Goal: Task Accomplishment & Management: Complete application form

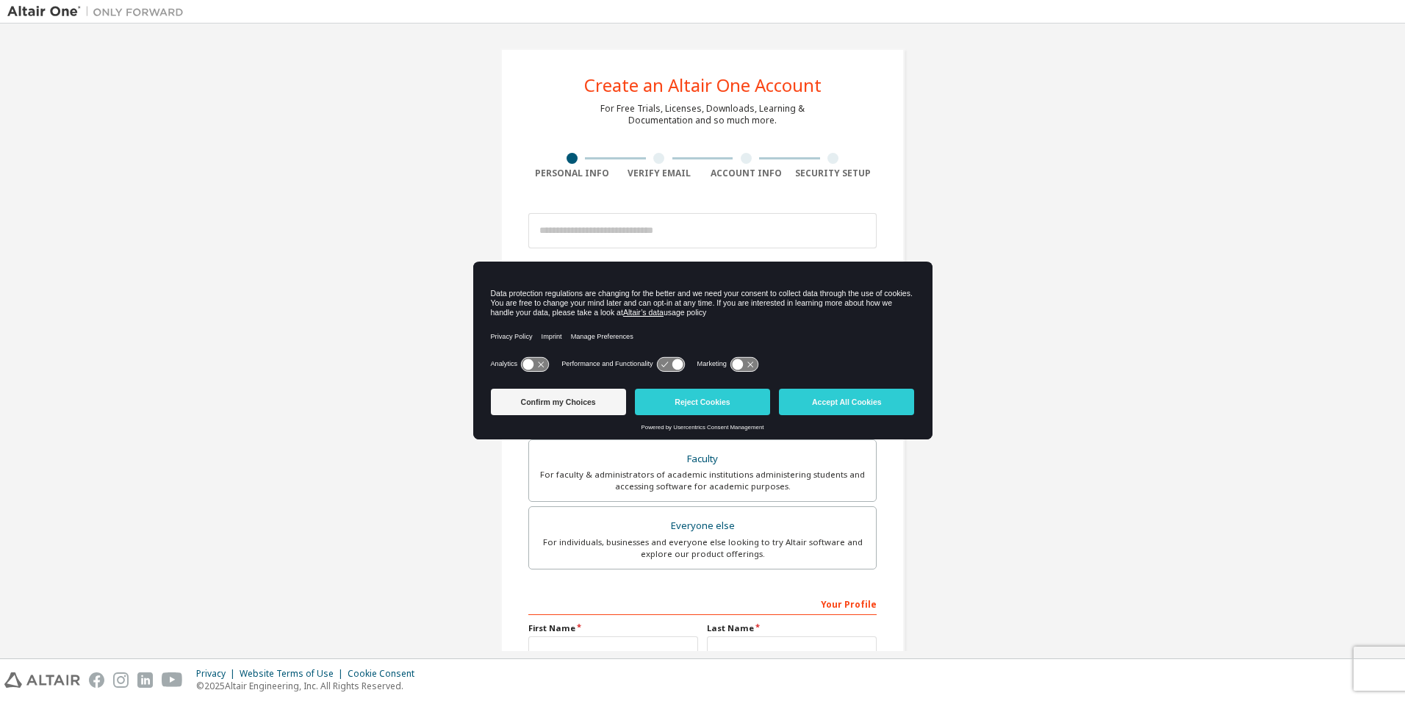
click at [530, 365] on icon at bounding box center [528, 363] width 11 height 11
click at [677, 365] on icon at bounding box center [676, 363] width 11 height 11
click at [671, 365] on icon at bounding box center [670, 364] width 27 height 14
click at [668, 365] on icon at bounding box center [670, 364] width 27 height 14
click at [752, 369] on icon at bounding box center [743, 364] width 27 height 14
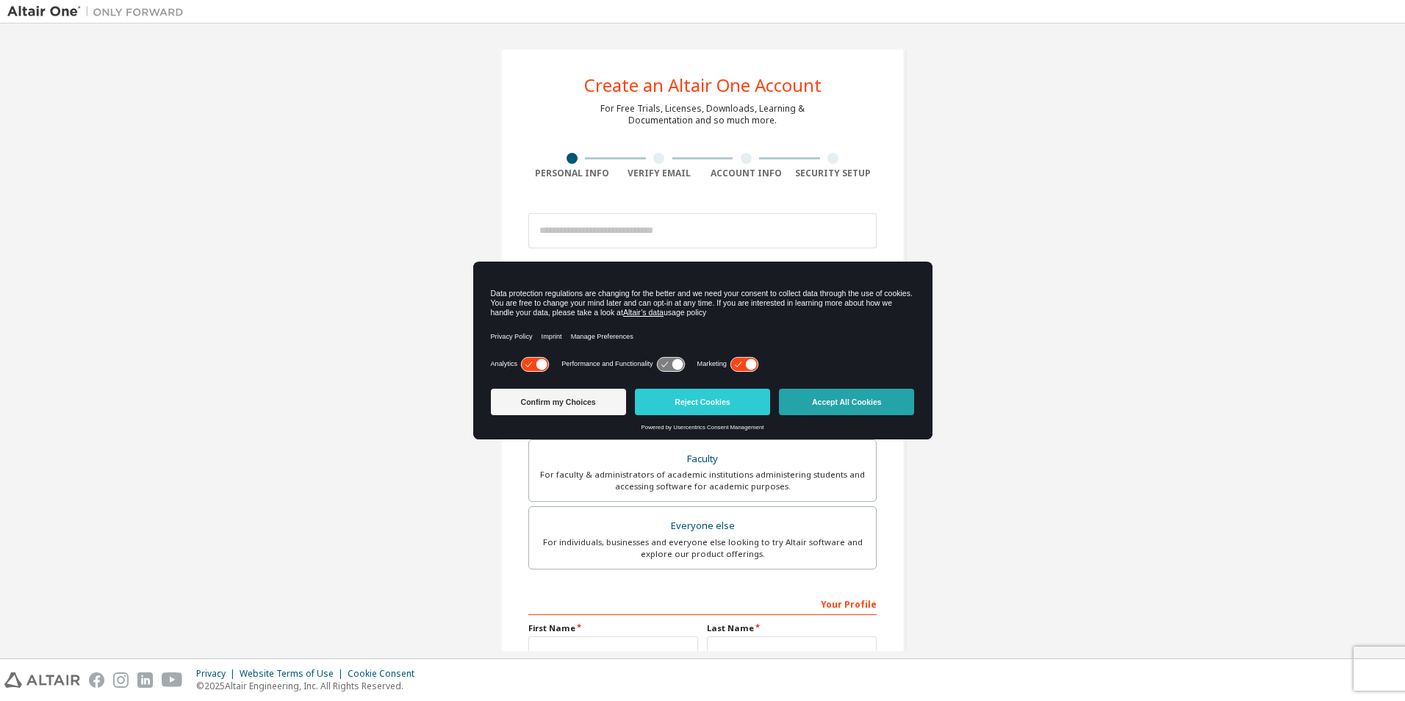
click at [814, 408] on button "Accept All Cookies" at bounding box center [846, 402] width 135 height 26
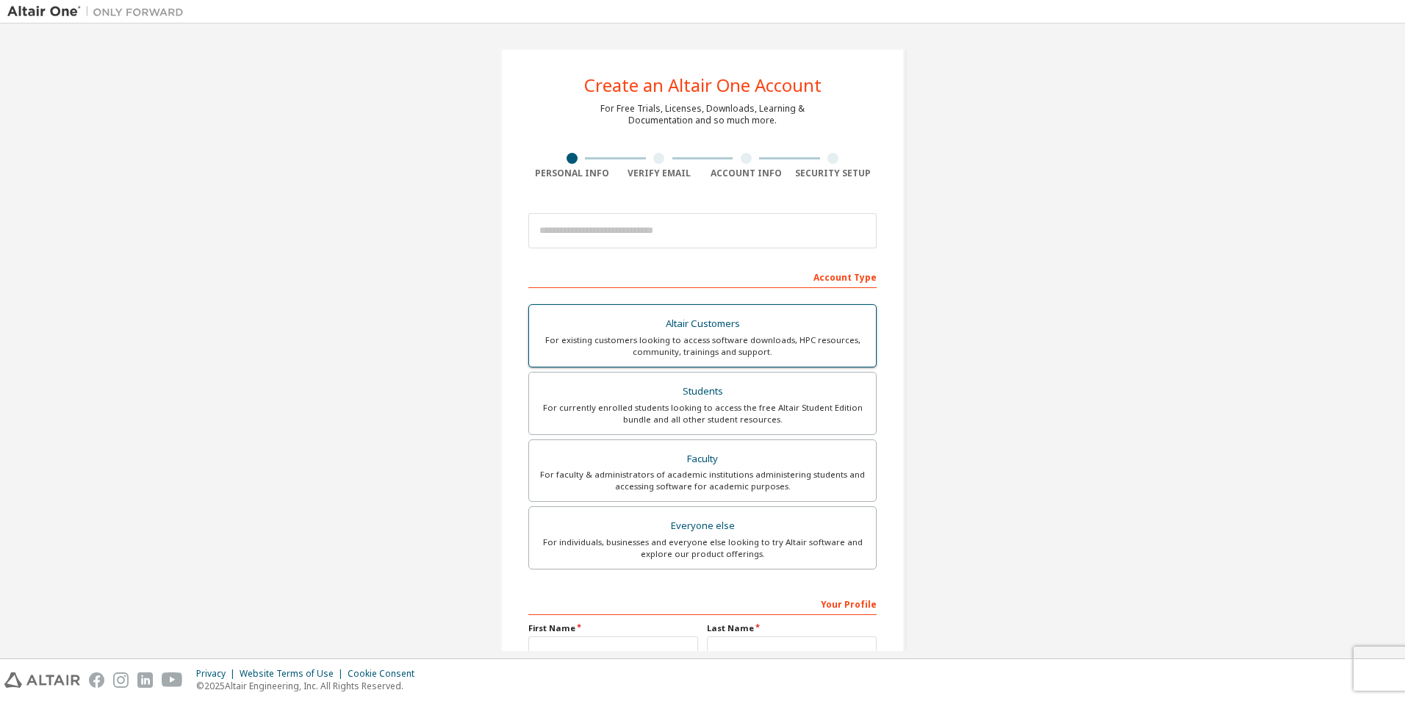
click at [649, 331] on div "Altair Customers" at bounding box center [702, 324] width 329 height 21
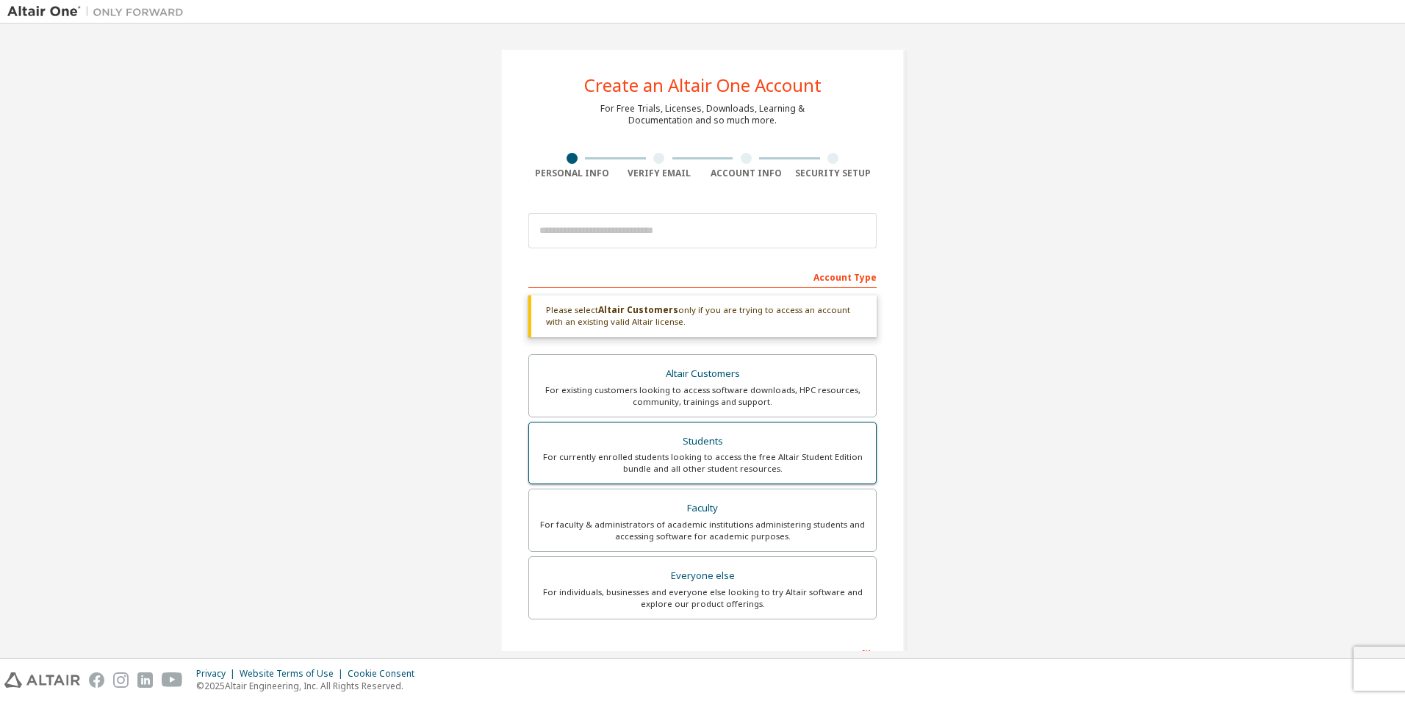
click at [671, 422] on label "Students For currently enrolled students looking to access the free Altair Stud…" at bounding box center [702, 453] width 348 height 63
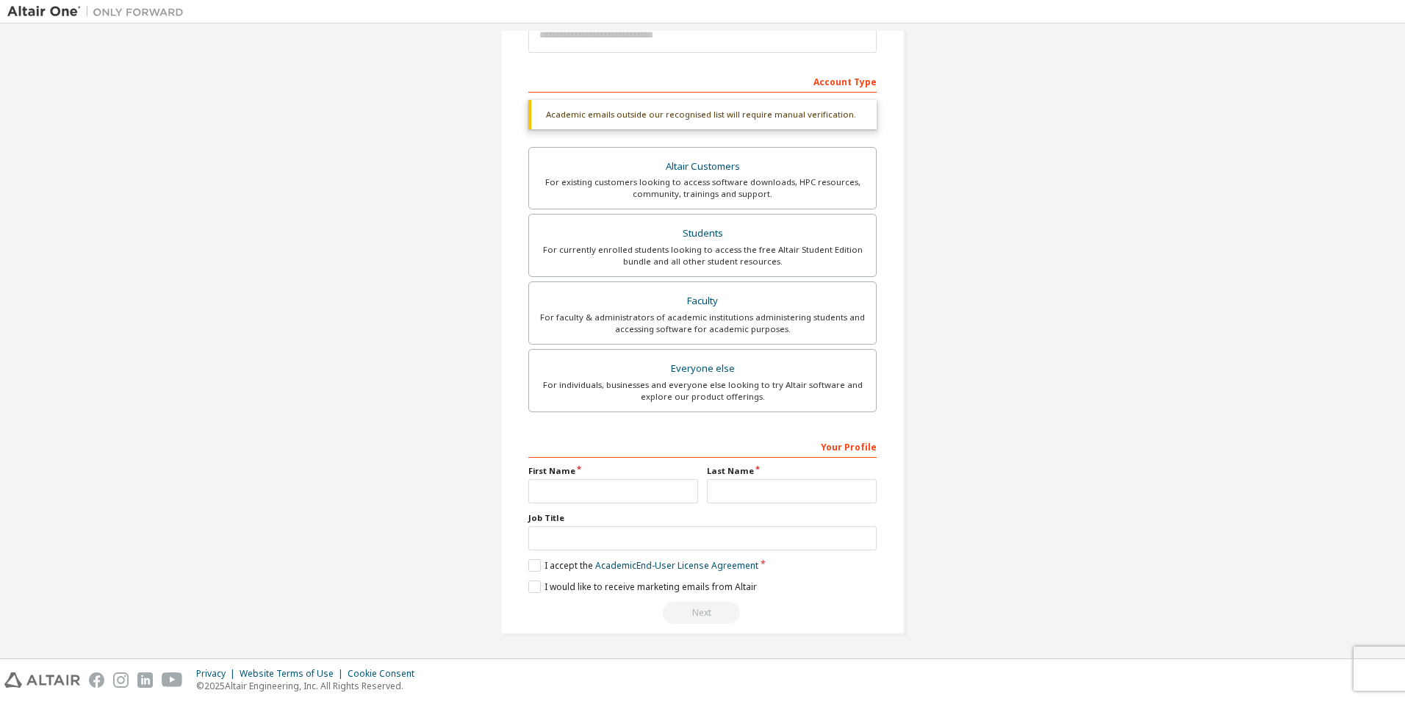
scroll to position [196, 0]
click at [528, 564] on label "I accept the Academic End-User License Agreement" at bounding box center [643, 564] width 230 height 12
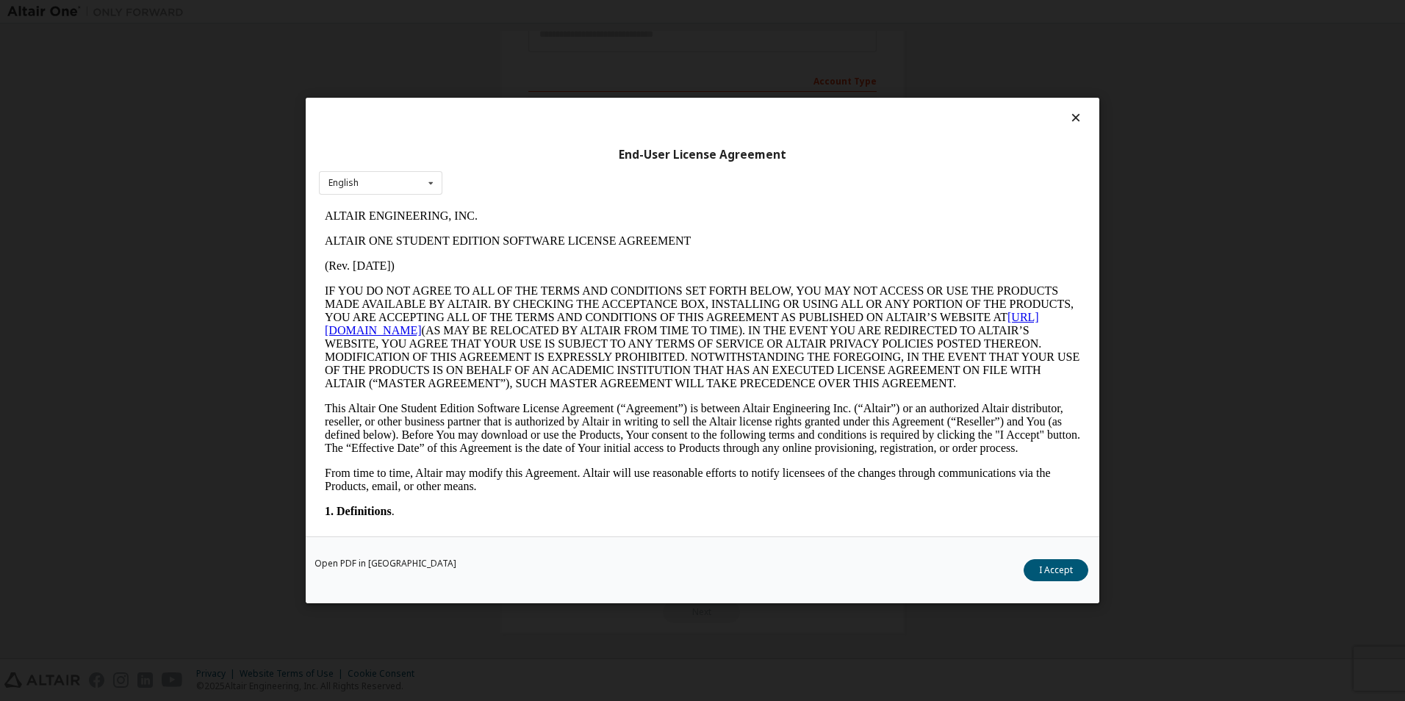
scroll to position [0, 0]
click at [384, 170] on div "End-User License Agreement English English" at bounding box center [702, 317] width 793 height 439
click at [386, 174] on div "English English" at bounding box center [380, 183] width 123 height 24
click at [386, 175] on div "English English" at bounding box center [380, 183] width 123 height 24
click at [1048, 582] on div "Open PDF in New Tab I Accept" at bounding box center [702, 569] width 793 height 67
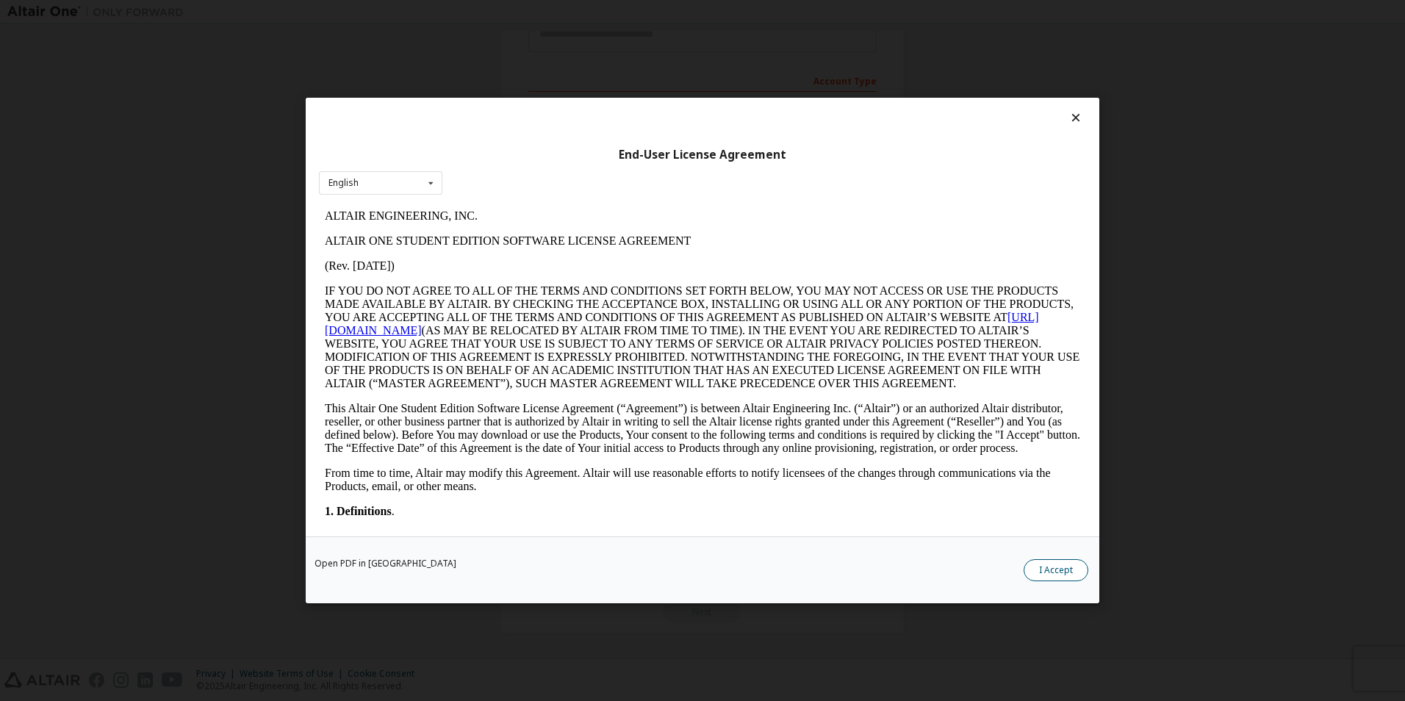
click at [1048, 577] on button "I Accept" at bounding box center [1055, 570] width 65 height 22
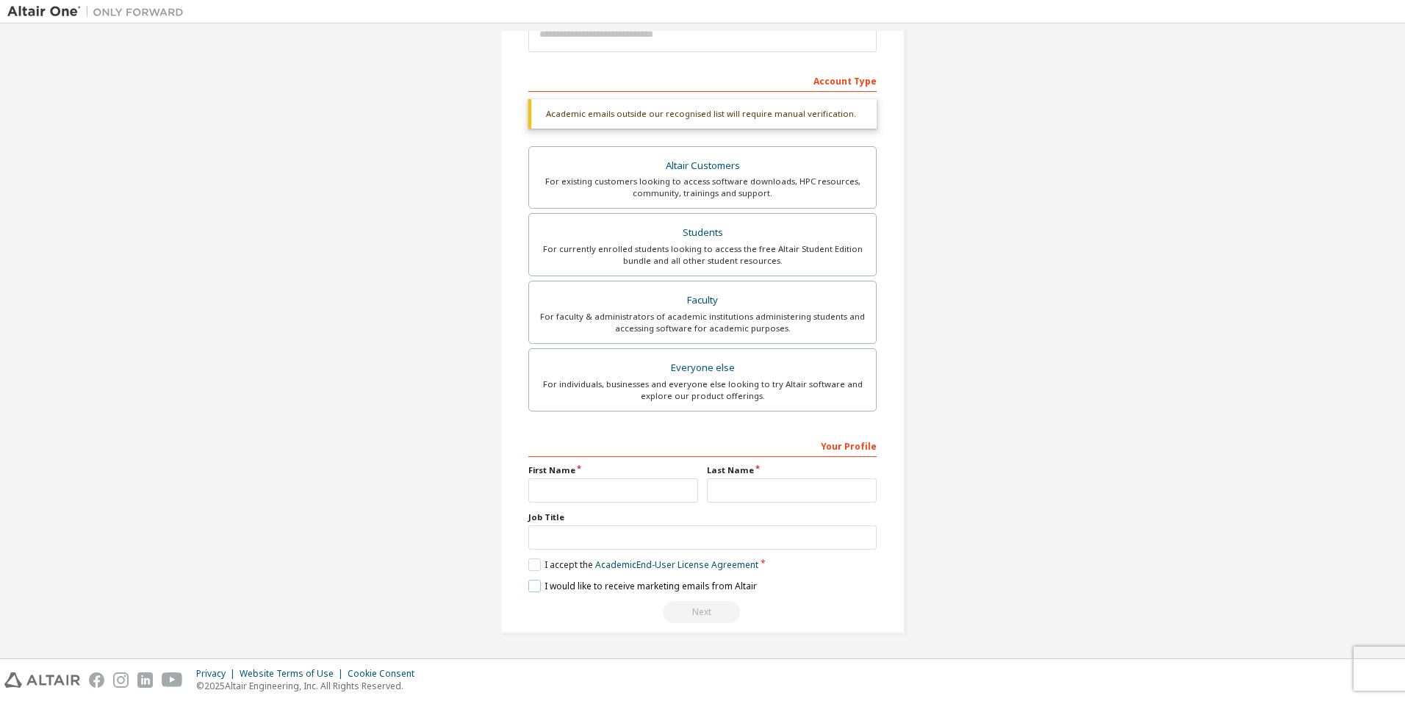
click at [528, 581] on label "I would like to receive marketing emails from Altair" at bounding box center [642, 586] width 228 height 12
click at [612, 477] on div "First Name" at bounding box center [613, 483] width 179 height 38
click at [615, 484] on input "text" at bounding box center [613, 490] width 170 height 24
type input "******"
type input "*******"
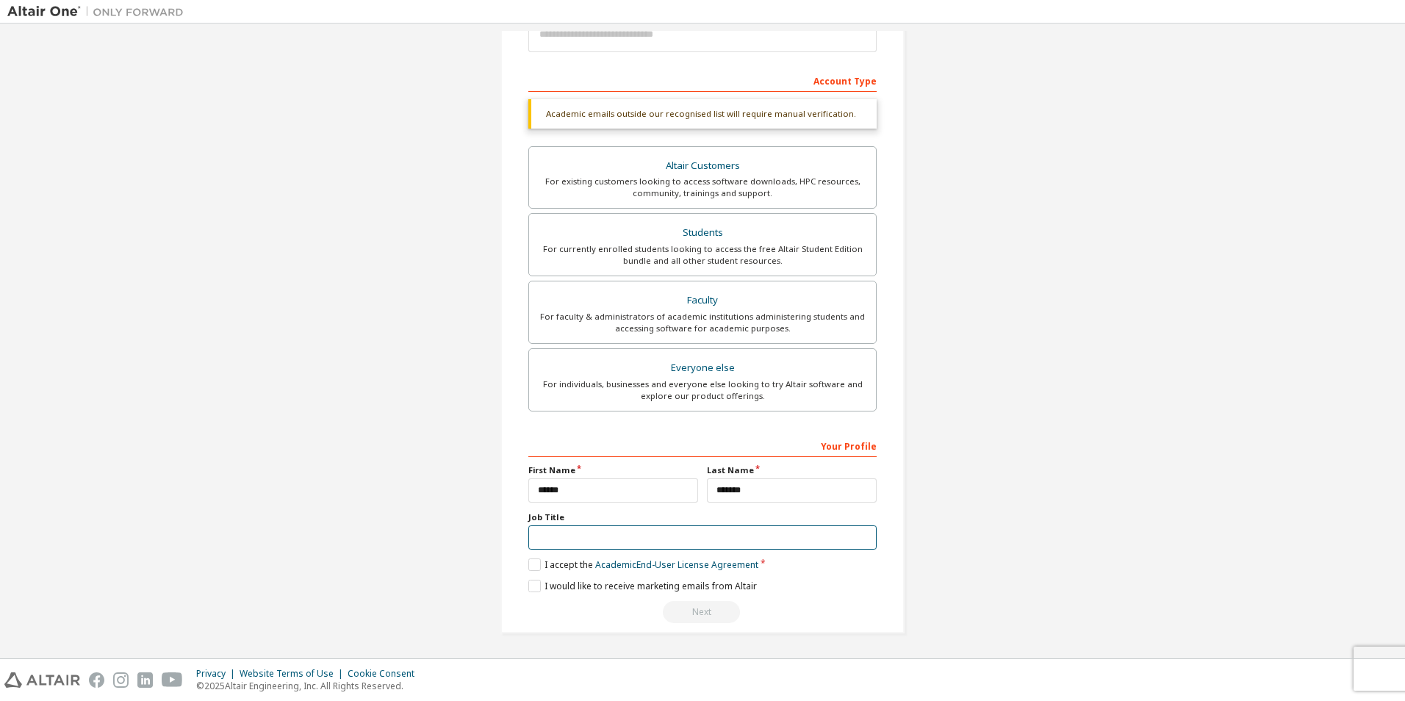
click at [679, 539] on input "text" at bounding box center [702, 537] width 348 height 24
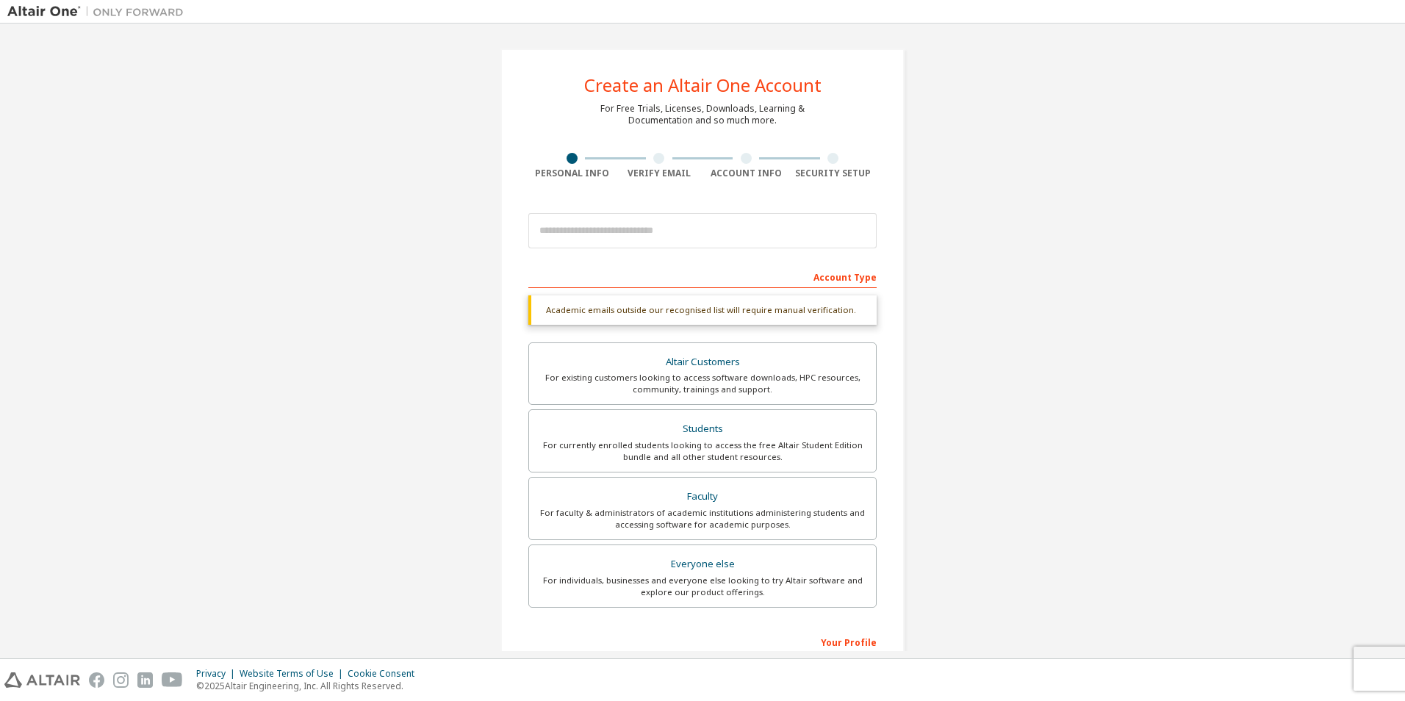
type input "*******"
click at [698, 237] on input "email" at bounding box center [702, 230] width 348 height 35
type input "**********"
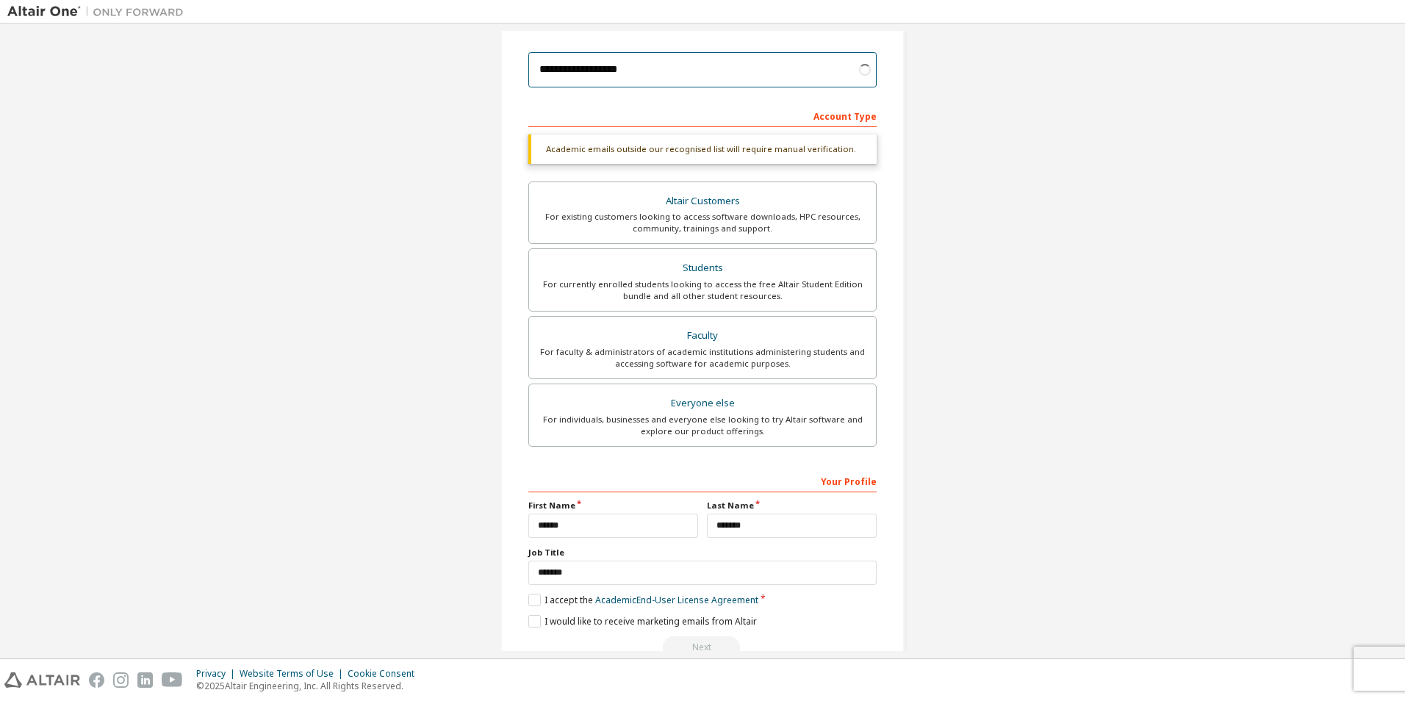
scroll to position [196, 0]
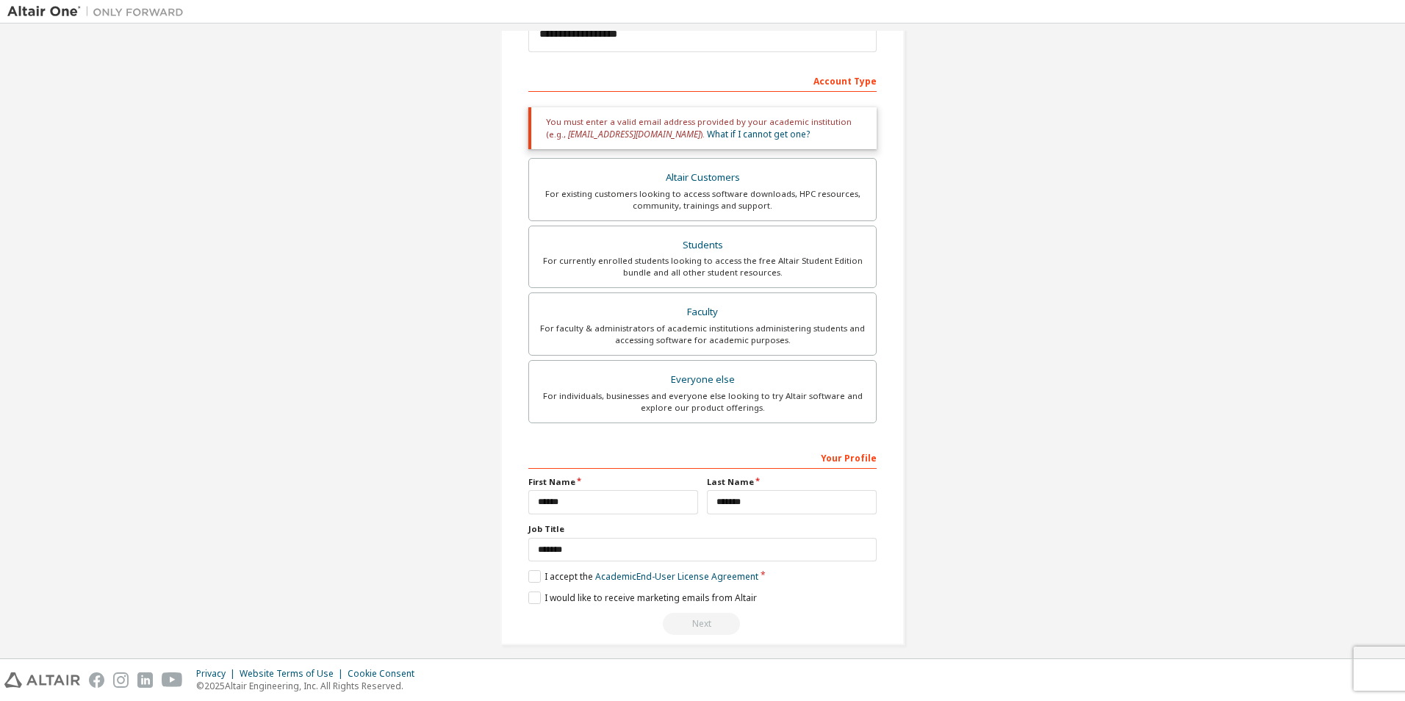
click at [710, 621] on div "Next" at bounding box center [702, 624] width 348 height 22
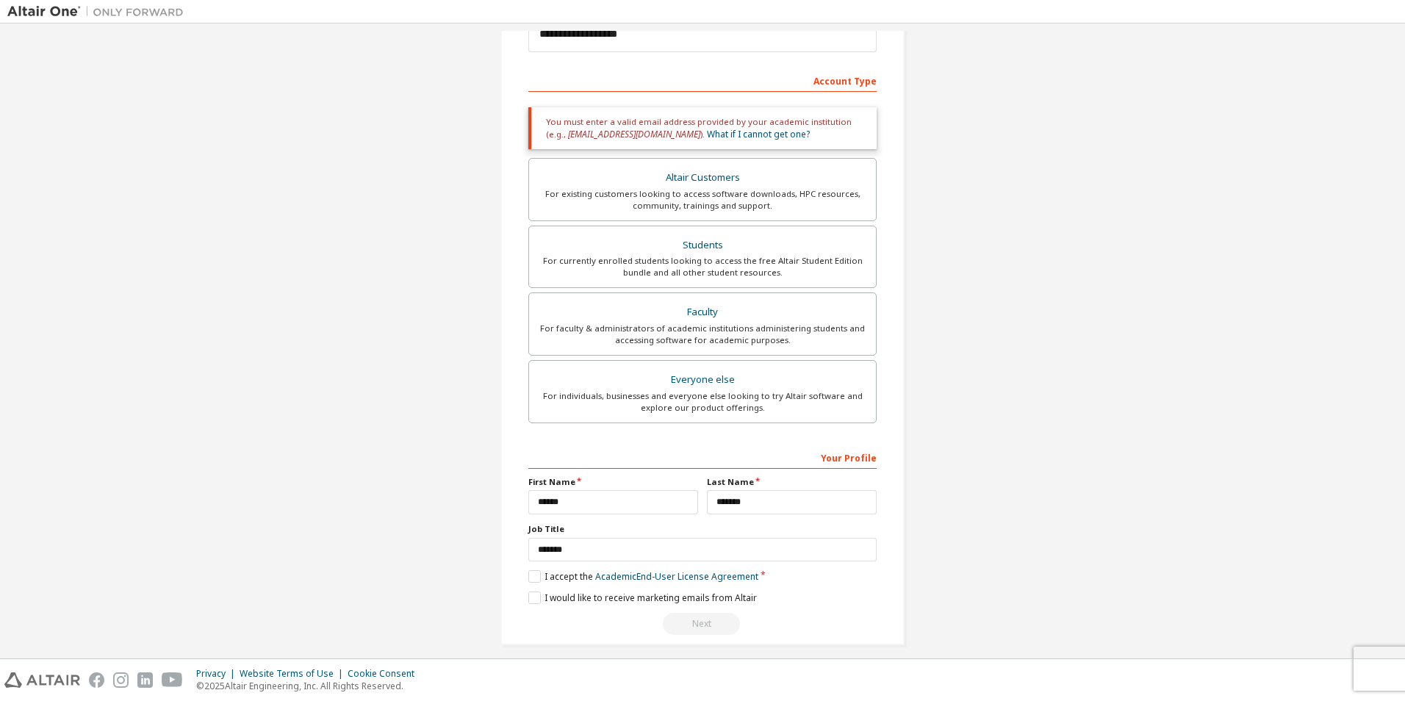
click at [710, 621] on div "Next" at bounding box center [702, 624] width 348 height 22
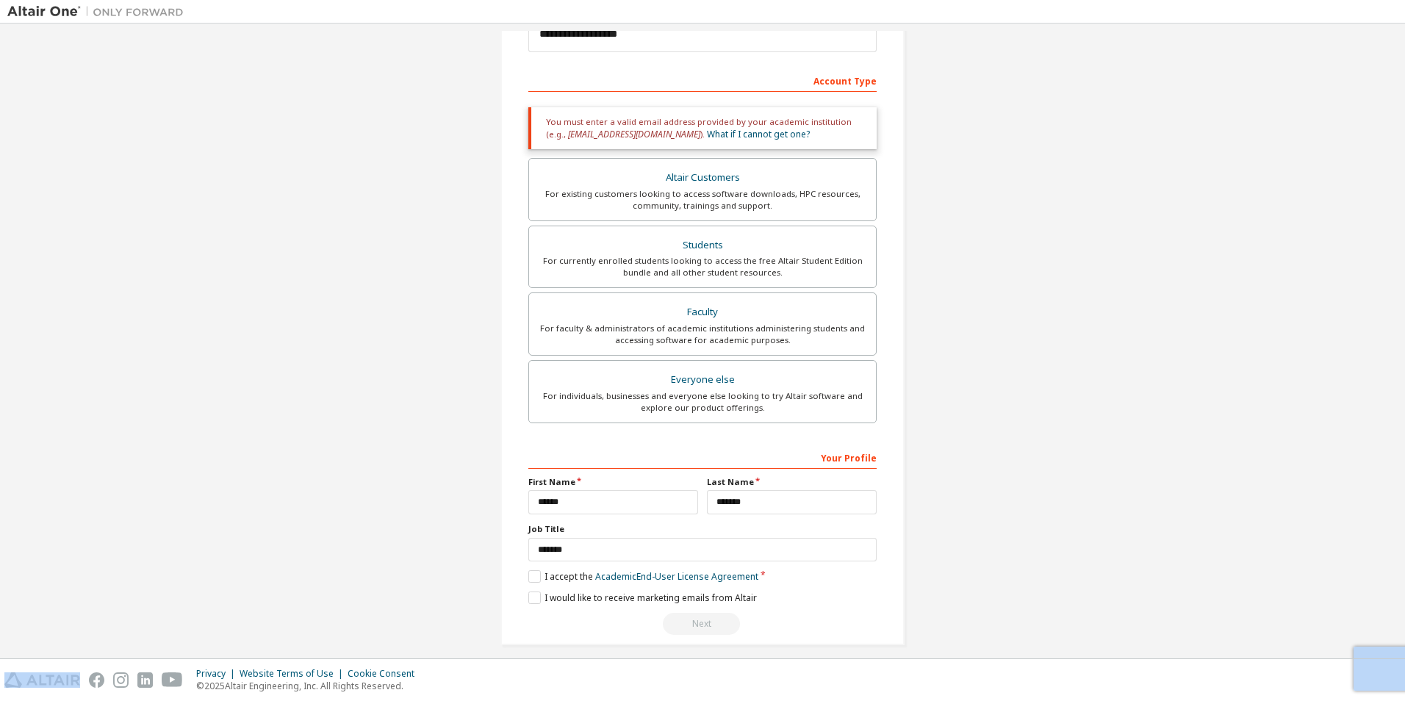
click at [710, 621] on div "Next" at bounding box center [702, 624] width 348 height 22
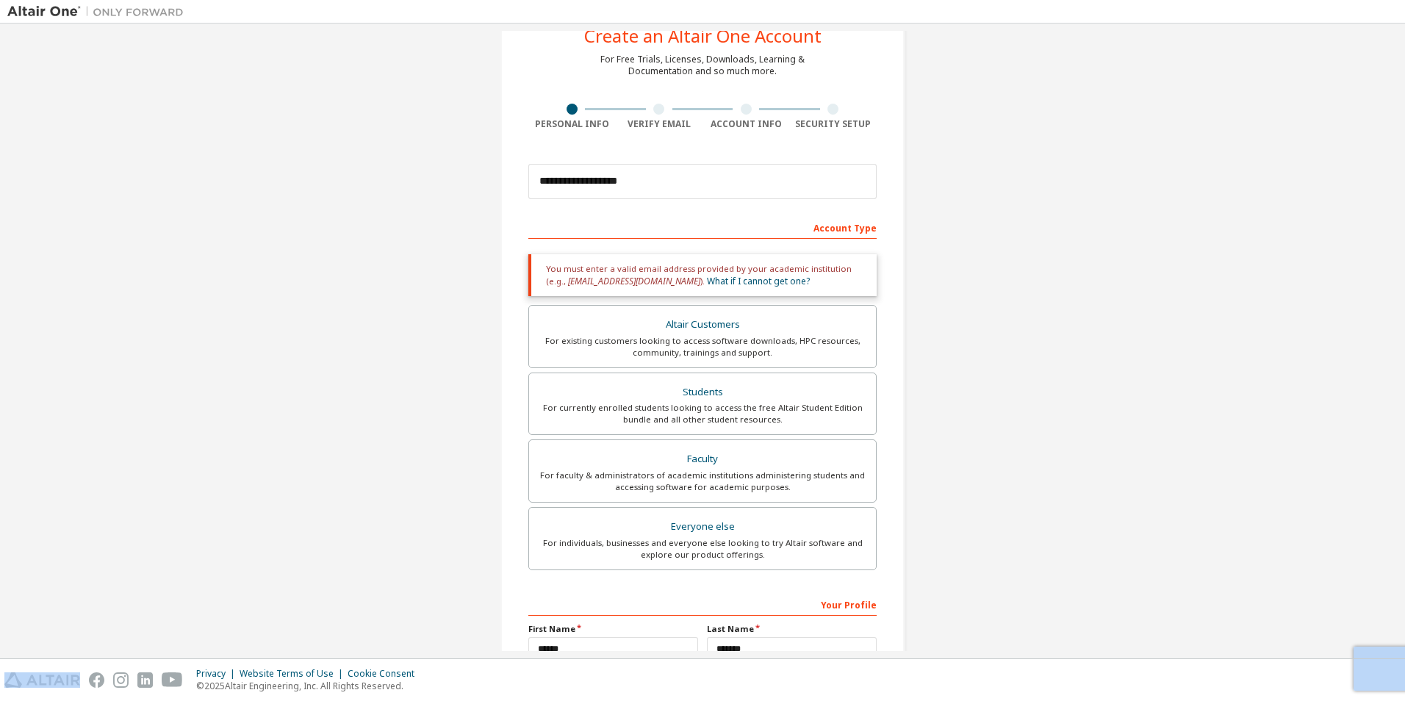
scroll to position [0, 0]
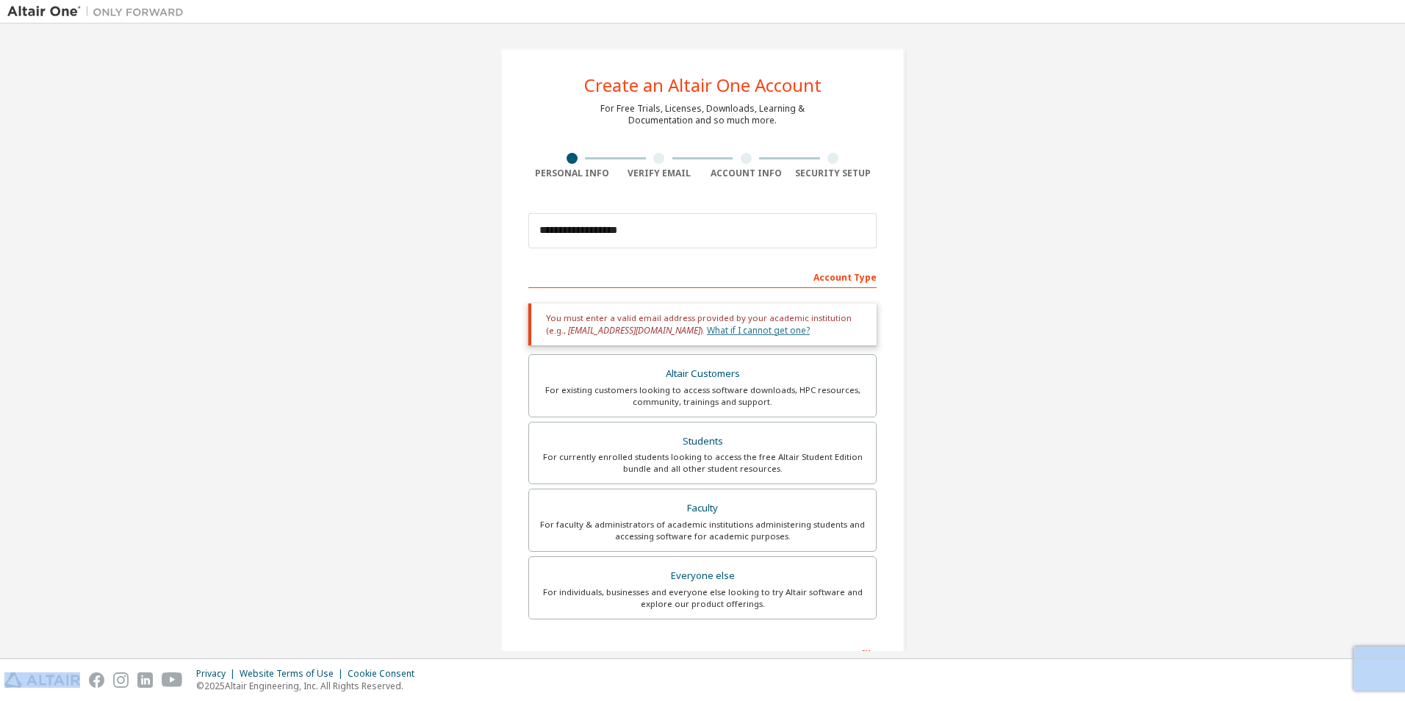
click at [707, 334] on link "What if I cannot get one?" at bounding box center [758, 330] width 103 height 12
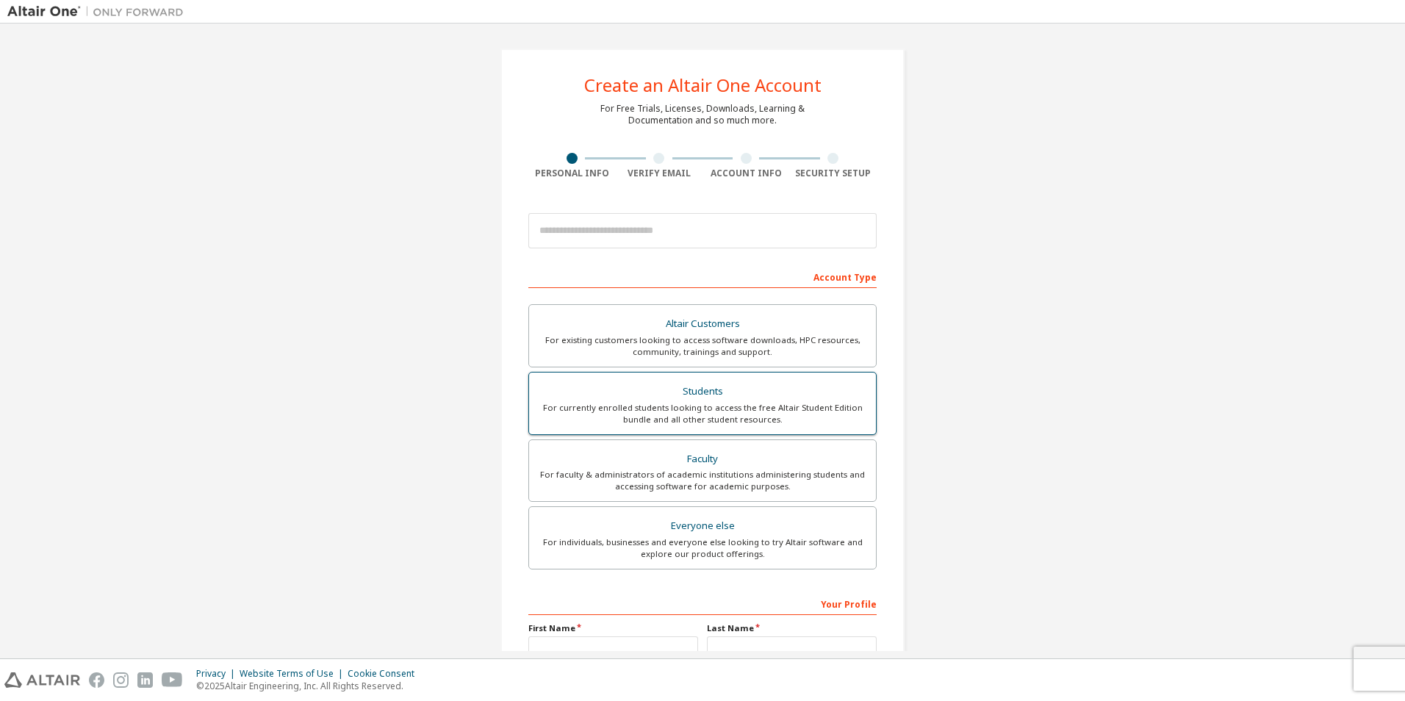
click at [637, 397] on div "Students" at bounding box center [702, 391] width 329 height 21
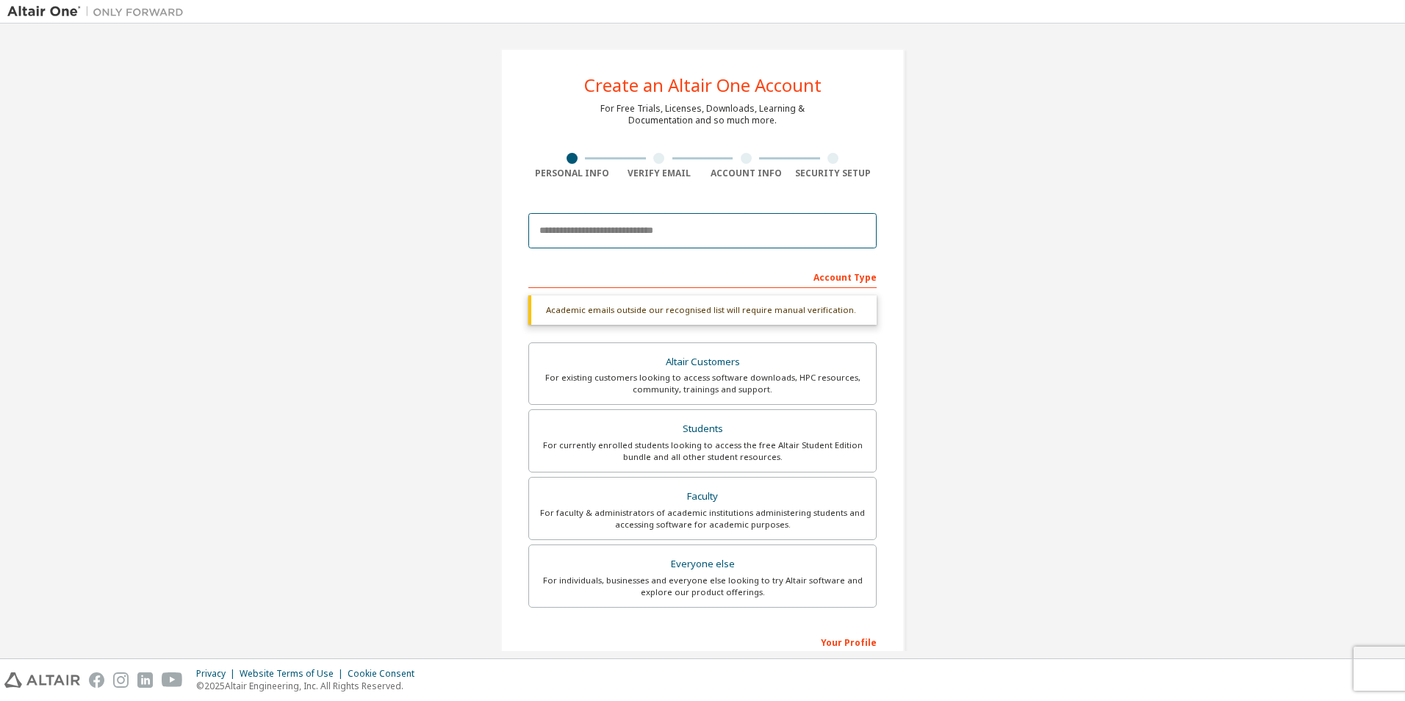
click at [608, 231] on input "email" at bounding box center [702, 230] width 348 height 35
click at [599, 228] on input "****" at bounding box center [702, 230] width 348 height 35
type input "*"
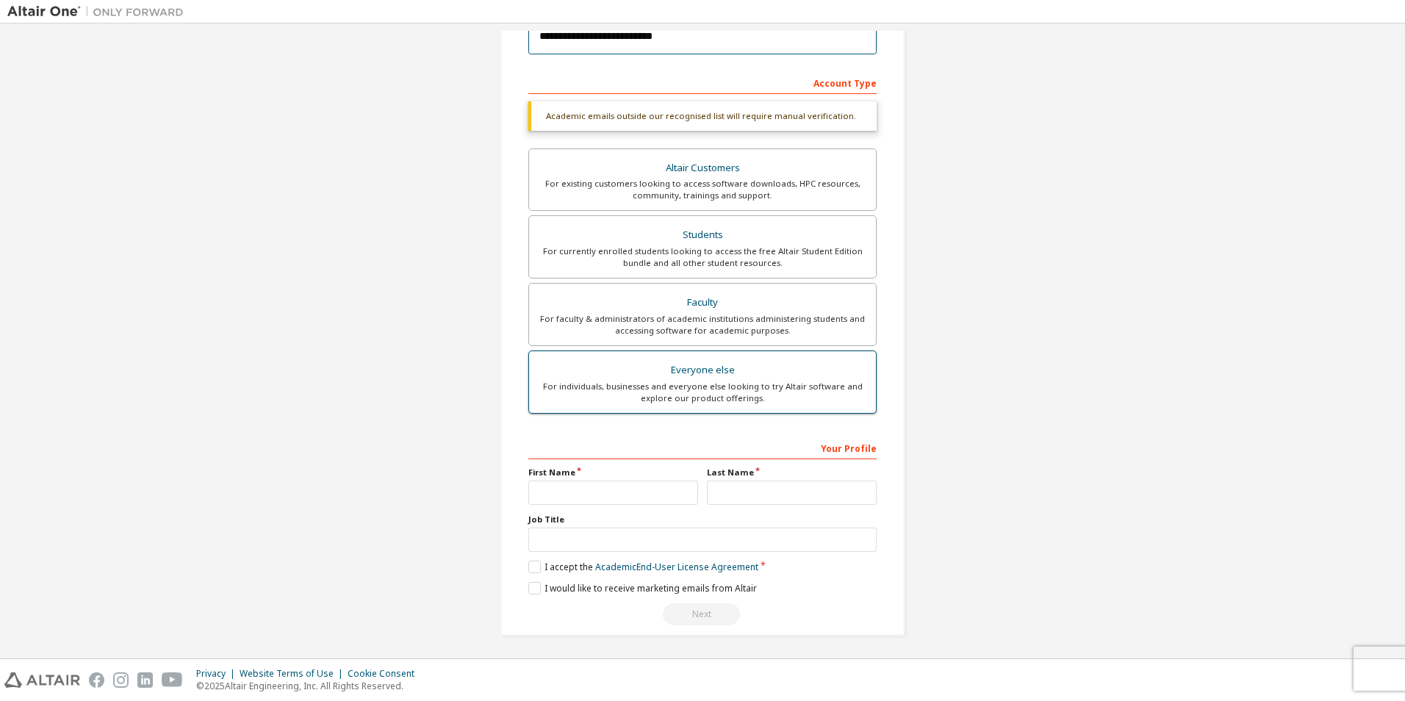
scroll to position [196, 0]
type input "**********"
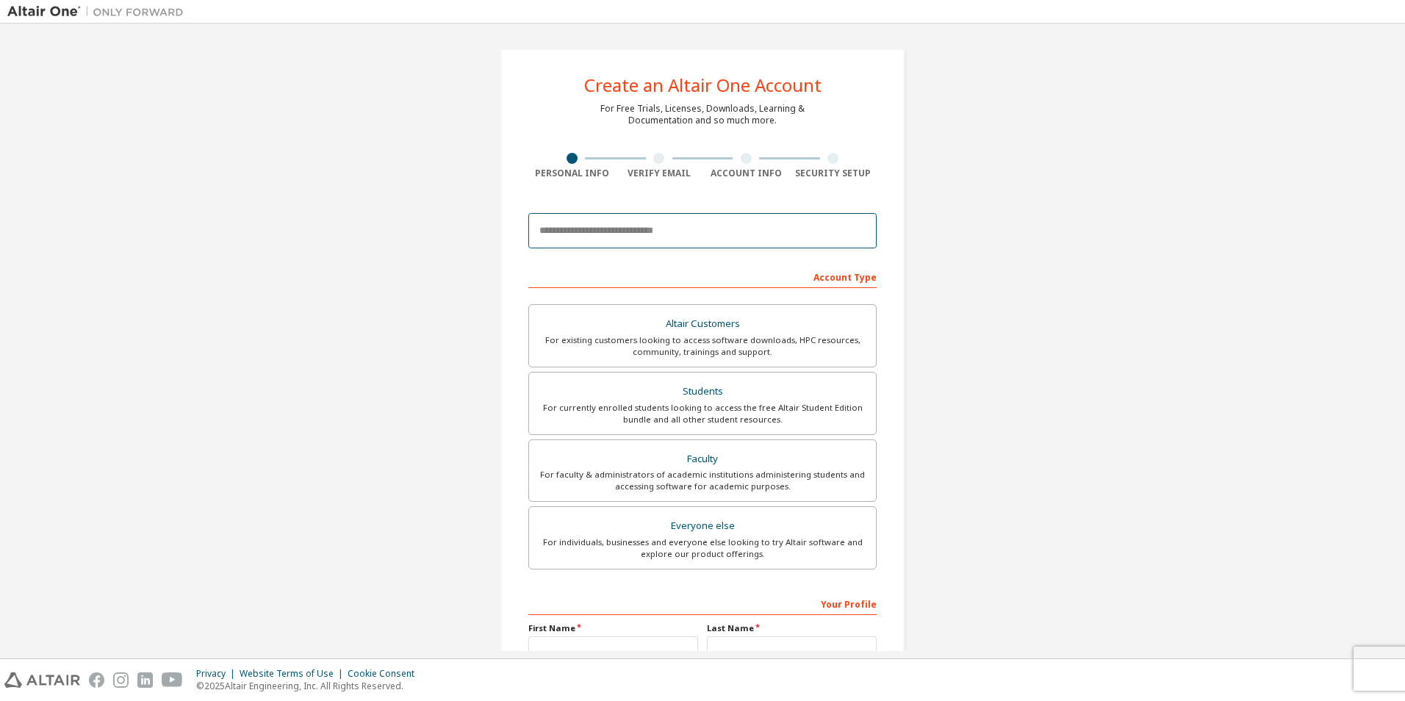
click at [646, 234] on input "email" at bounding box center [702, 230] width 348 height 35
type input "**********"
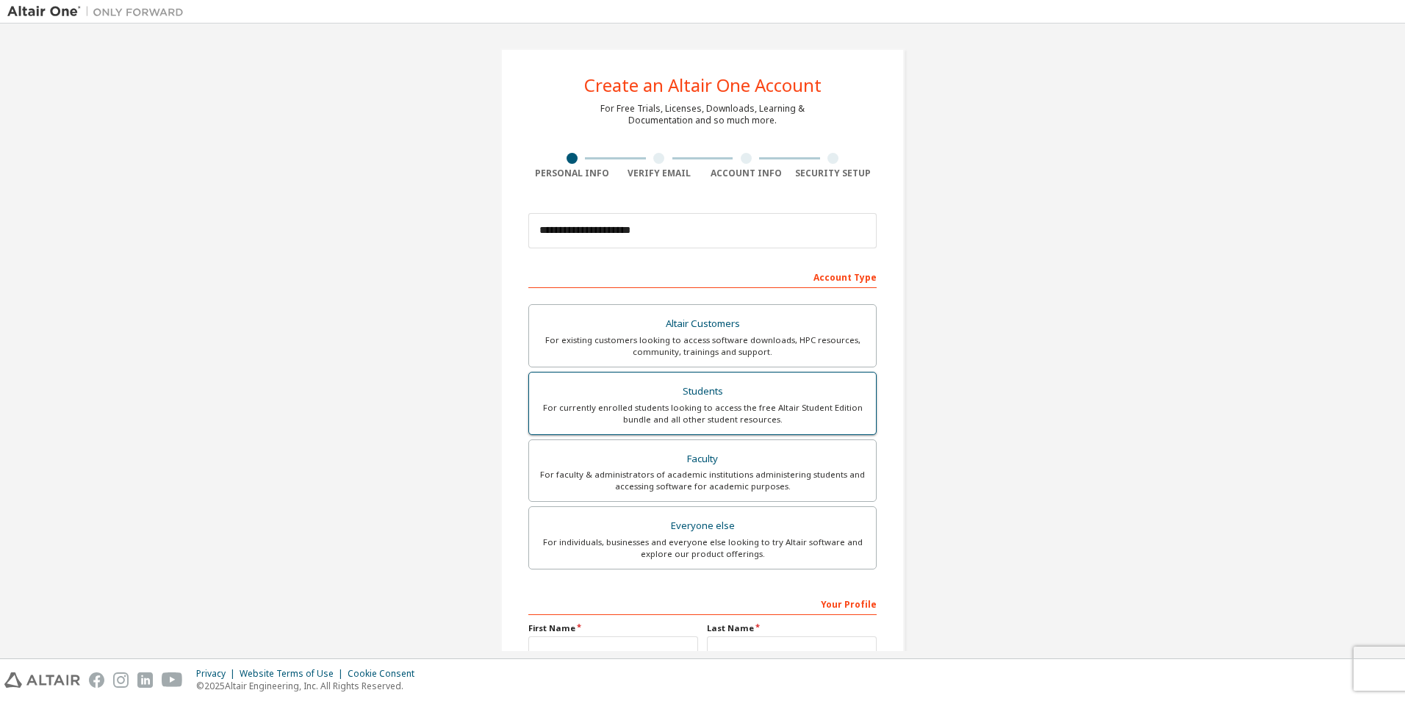
click at [731, 410] on div "For currently enrolled students looking to access the free Altair Student Editi…" at bounding box center [702, 414] width 329 height 24
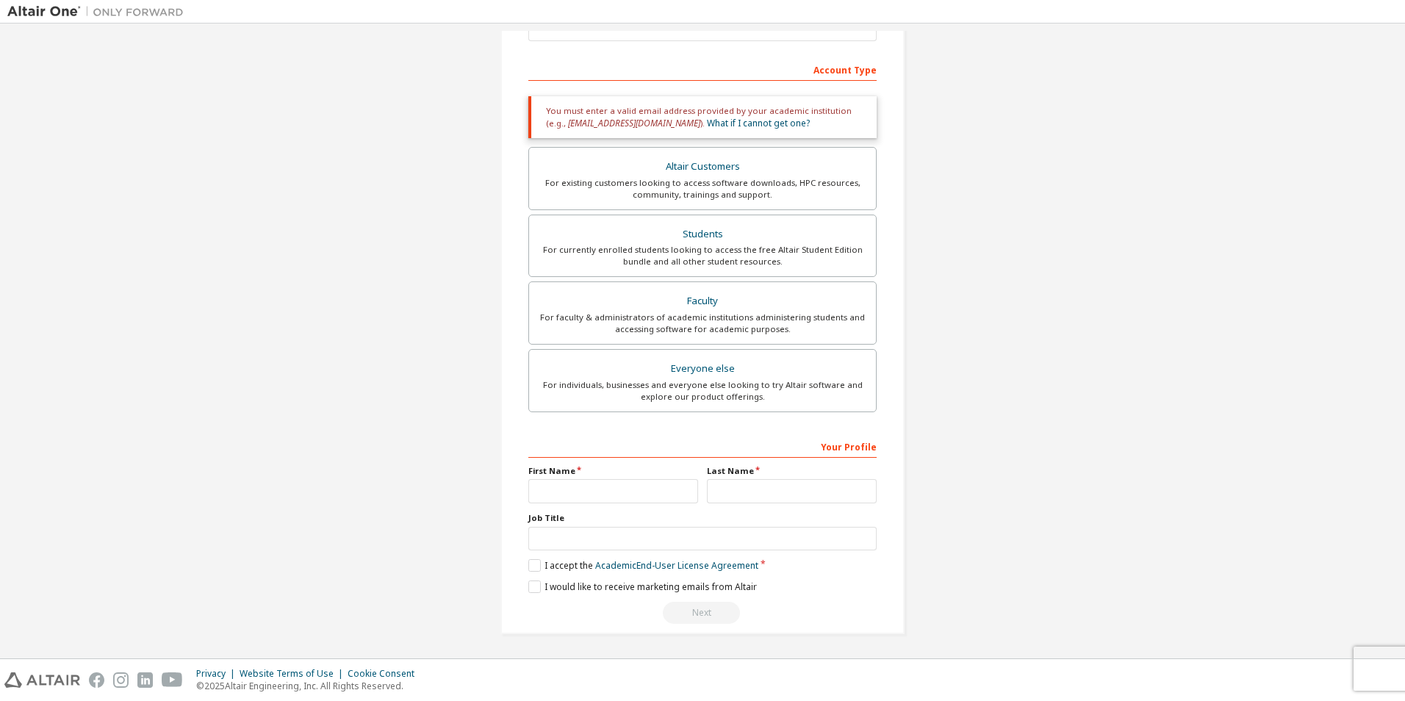
scroll to position [208, 0]
click at [630, 489] on input "text" at bounding box center [613, 490] width 170 height 24
type input "******"
type input "*******"
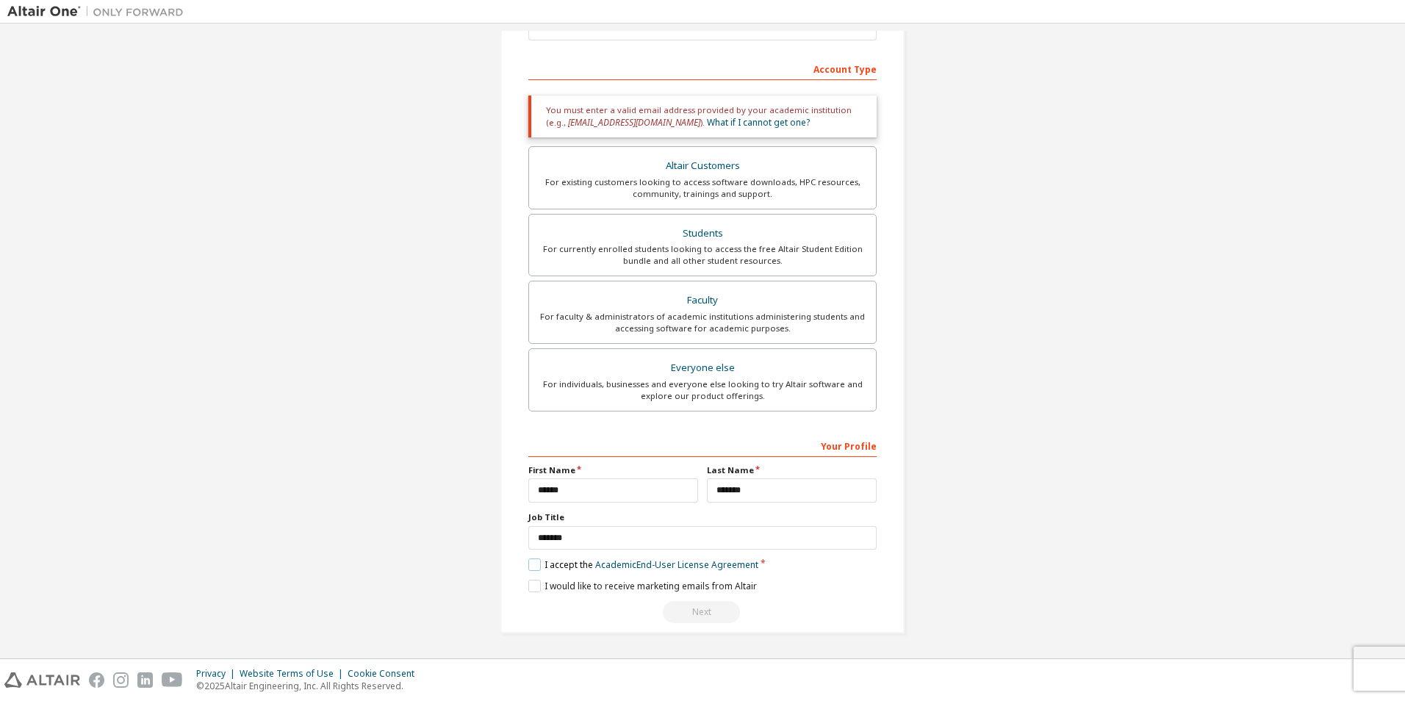
click at [530, 564] on label "I accept the Academic End-User License Agreement" at bounding box center [643, 564] width 230 height 12
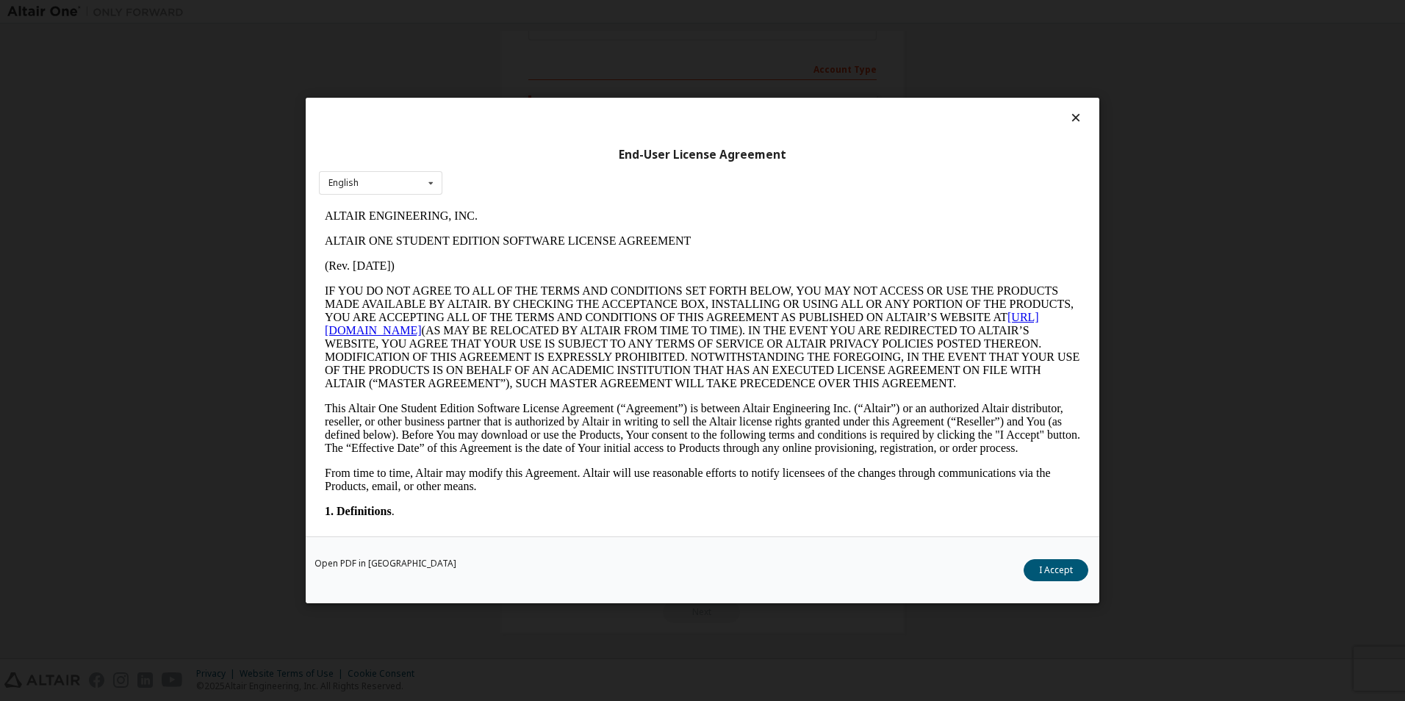
scroll to position [0, 0]
click at [1079, 573] on button "I Accept" at bounding box center [1055, 570] width 65 height 22
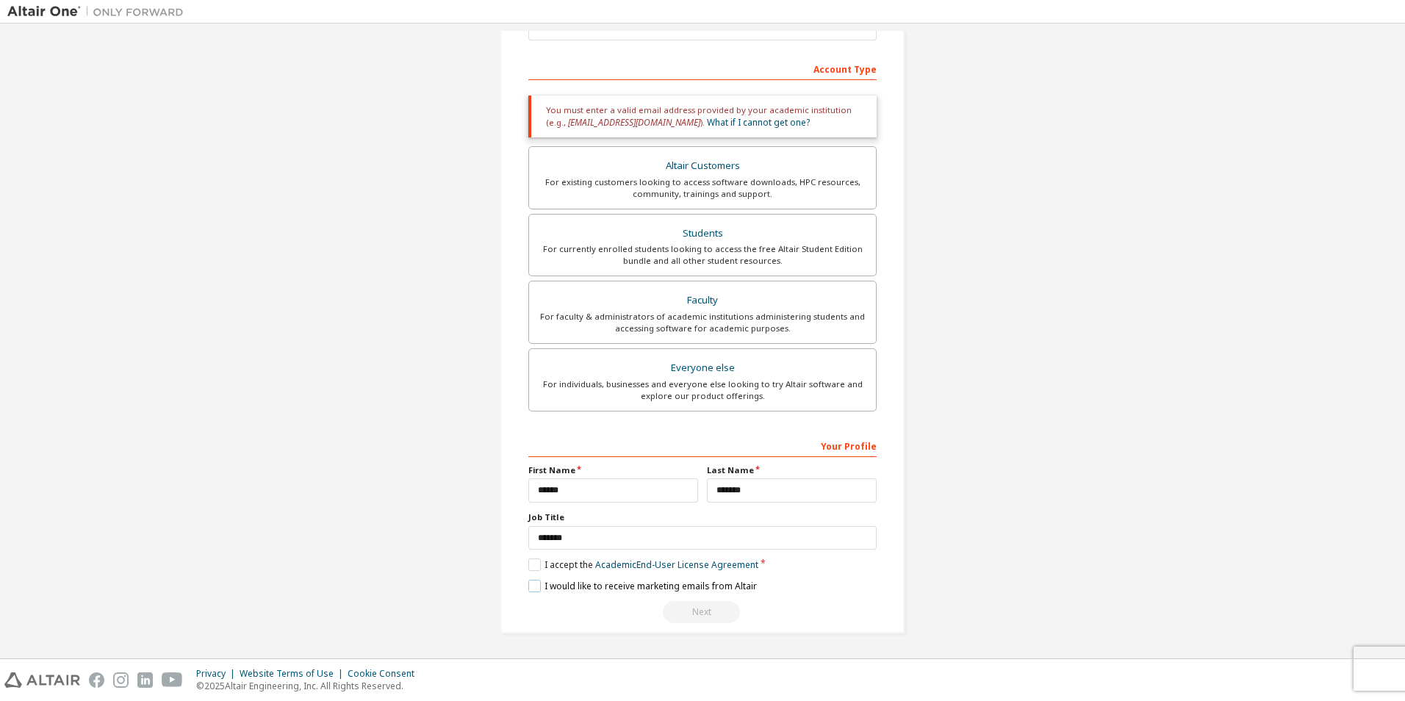
click at [528, 585] on label "I would like to receive marketing emails from Altair" at bounding box center [642, 586] width 228 height 12
click at [705, 613] on div "Next" at bounding box center [702, 612] width 348 height 22
click at [704, 613] on div "Next" at bounding box center [702, 612] width 348 height 22
click at [709, 613] on div "Next" at bounding box center [702, 612] width 348 height 22
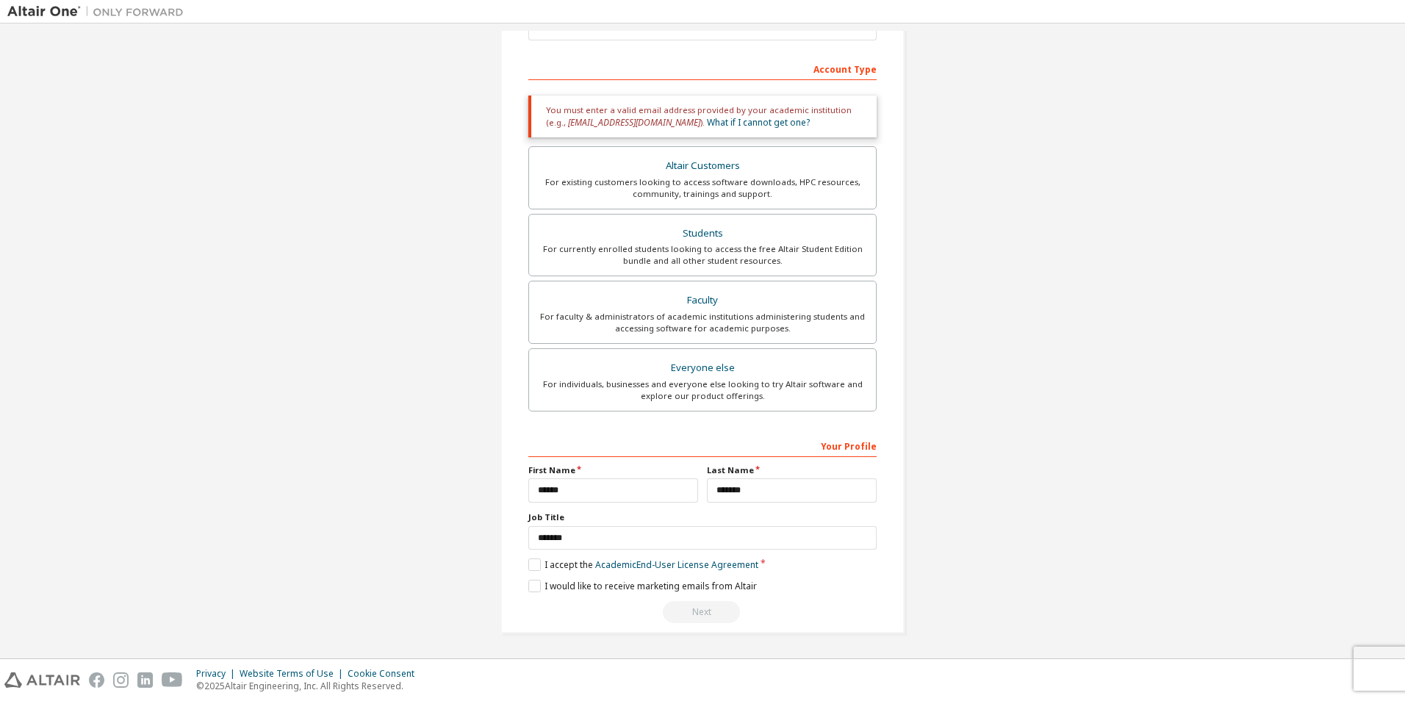
click at [708, 613] on div "Next" at bounding box center [702, 612] width 348 height 22
click at [1390, 669] on div "Privacy Website Terms of Use Cookie Consent © 2025 Altair Engineering, Inc. All…" at bounding box center [702, 680] width 1405 height 42
click at [1380, 668] on div "Privacy Website Terms of Use Cookie Consent © 2025 Altair Engineering, Inc. All…" at bounding box center [702, 680] width 1405 height 42
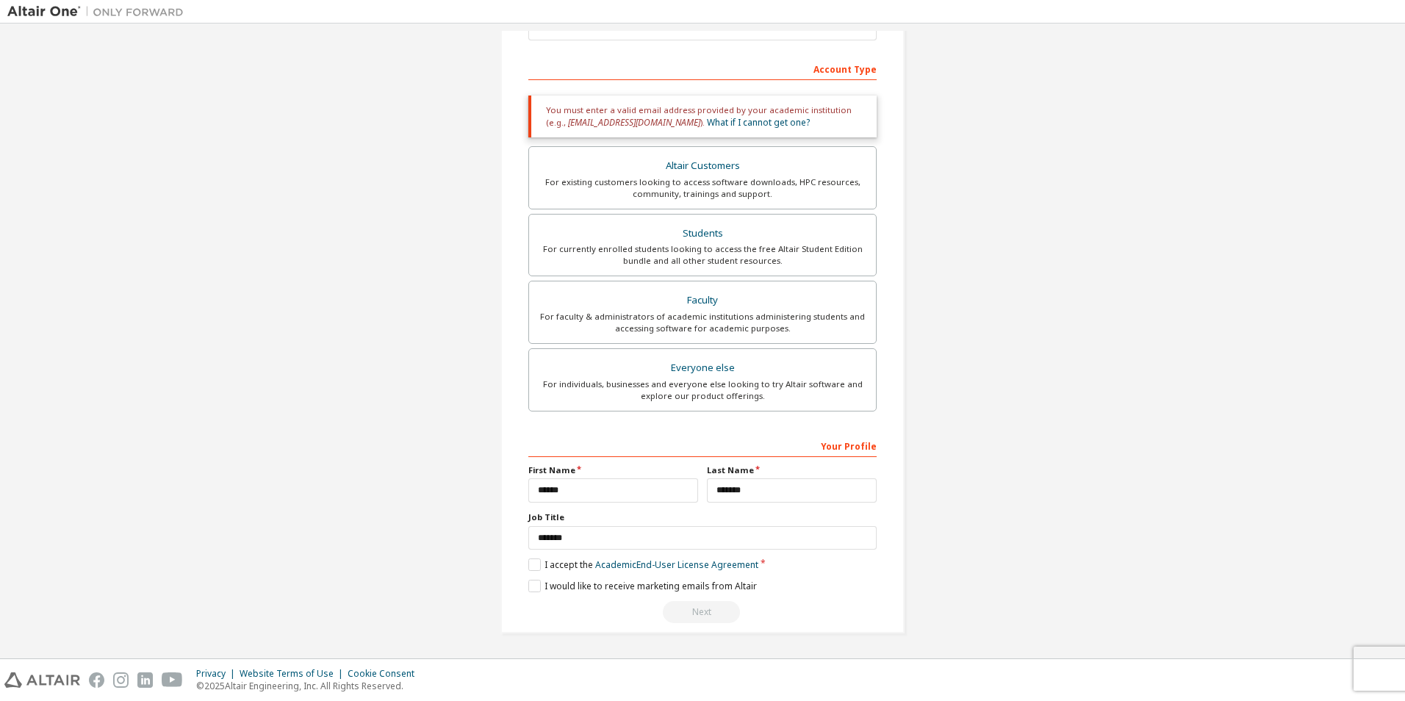
click at [1402, 663] on div "Privacy Website Terms of Use Cookie Consent © 2025 Altair Engineering, Inc. All…" at bounding box center [702, 680] width 1405 height 42
click at [1404, 662] on html "**********" at bounding box center [702, 350] width 1405 height 701
click at [1402, 661] on div "Privacy Website Terms of Use Cookie Consent © 2025 Altair Engineering, Inc. All…" at bounding box center [702, 680] width 1405 height 42
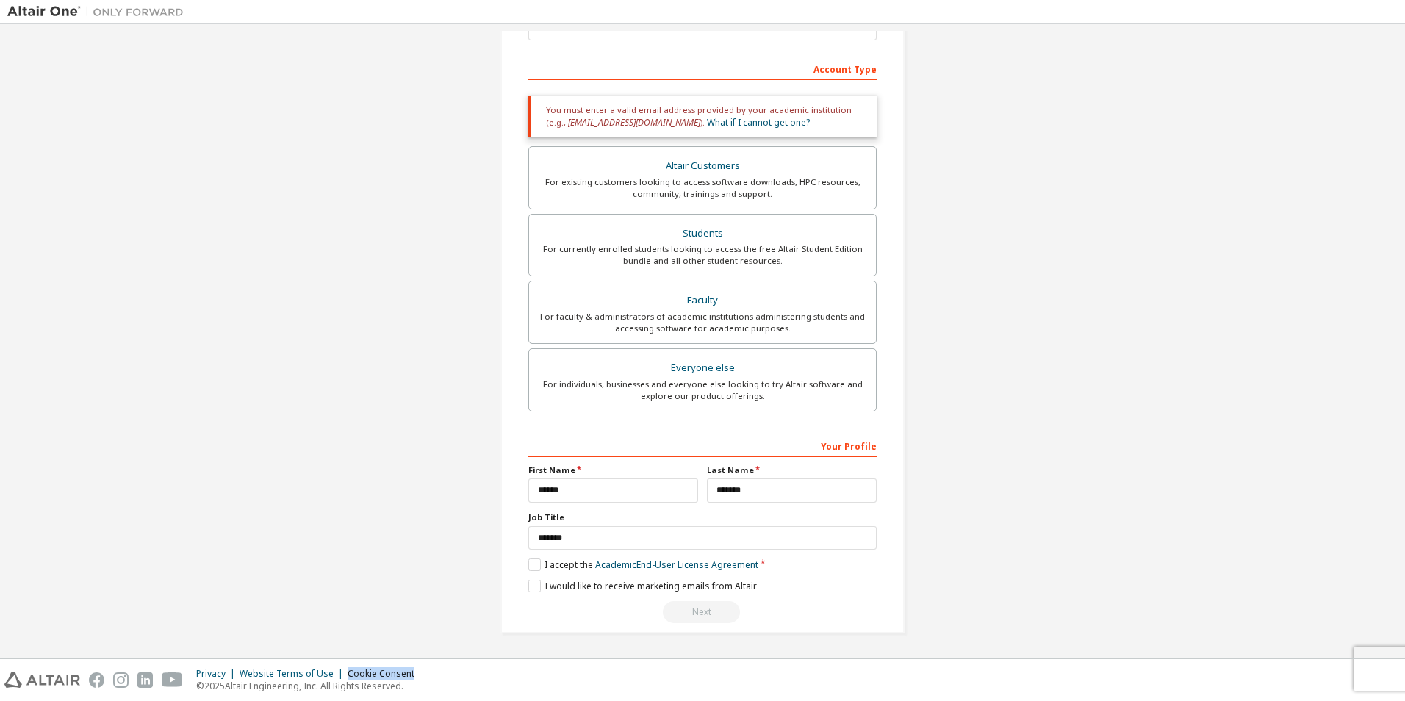
click at [1375, 661] on div "Privacy Website Terms of Use Cookie Consent © 2025 Altair Engineering, Inc. All…" at bounding box center [702, 680] width 1405 height 42
click at [1400, 663] on div "Privacy Website Terms of Use Cookie Consent © 2025 Altair Engineering, Inc. All…" at bounding box center [702, 680] width 1405 height 42
click at [1400, 664] on div "Privacy Website Terms of Use Cookie Consent © 2025 Altair Engineering, Inc. All…" at bounding box center [702, 680] width 1405 height 42
drag, startPoint x: 1396, startPoint y: 666, endPoint x: 1378, endPoint y: 671, distance: 18.2
click at [1393, 666] on div "Privacy Website Terms of Use Cookie Consent © 2025 Altair Engineering, Inc. All…" at bounding box center [702, 680] width 1405 height 42
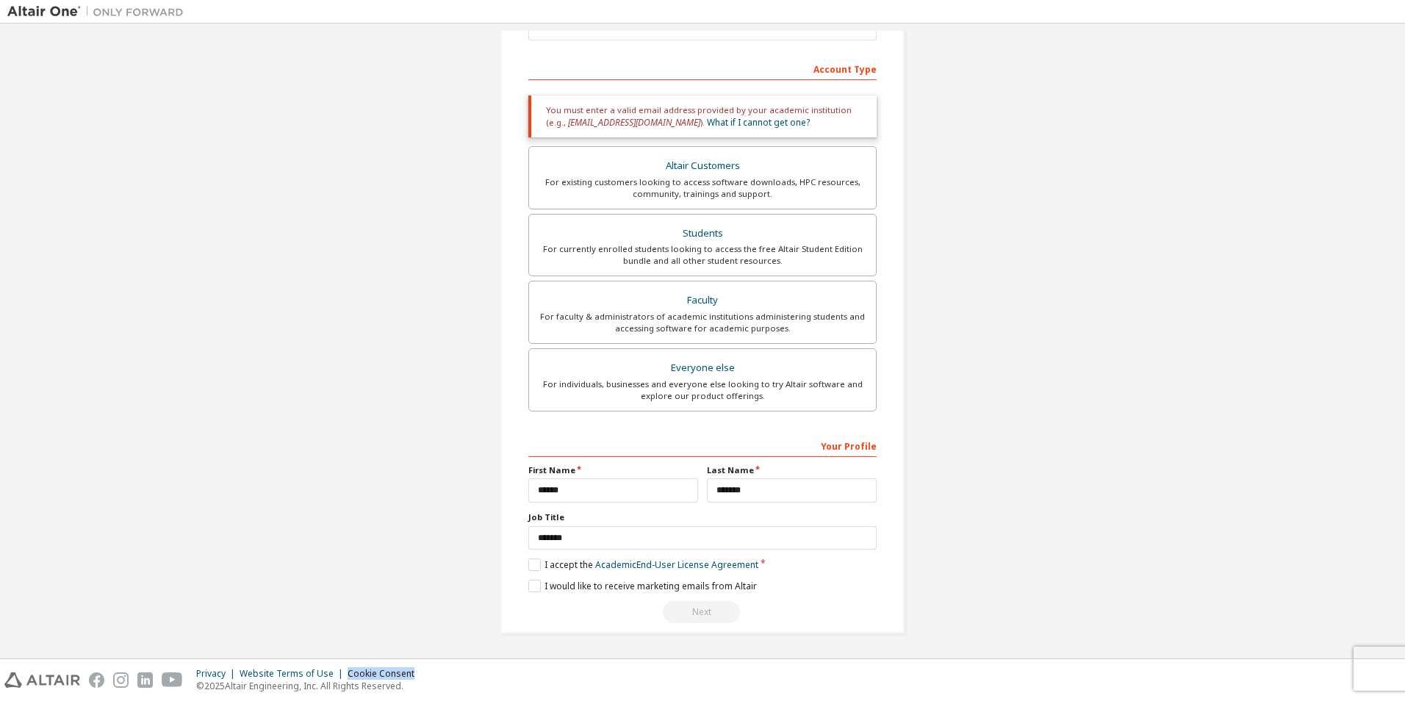
click at [1367, 671] on div "Privacy Website Terms of Use Cookie Consent © 2025 Altair Engineering, Inc. All…" at bounding box center [702, 680] width 1405 height 42
click at [1366, 672] on div "Privacy Website Terms of Use Cookie Consent © 2025 Altair Engineering, Inc. All…" at bounding box center [702, 680] width 1405 height 42
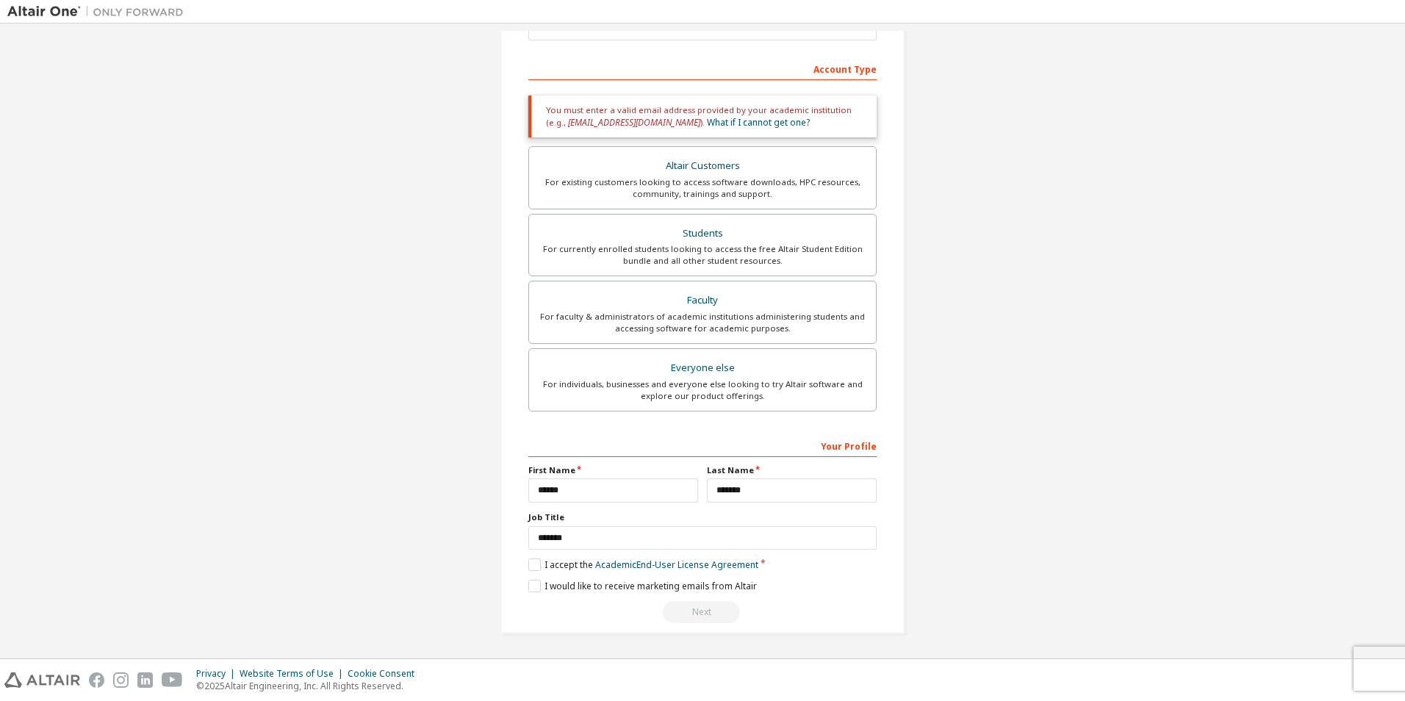
click at [689, 619] on div "Next" at bounding box center [702, 612] width 348 height 22
click at [687, 615] on div "Next" at bounding box center [702, 612] width 348 height 22
click at [688, 613] on div "Next" at bounding box center [702, 612] width 348 height 22
click at [685, 613] on div "Next" at bounding box center [702, 612] width 348 height 22
click at [686, 613] on div "Next" at bounding box center [702, 612] width 348 height 22
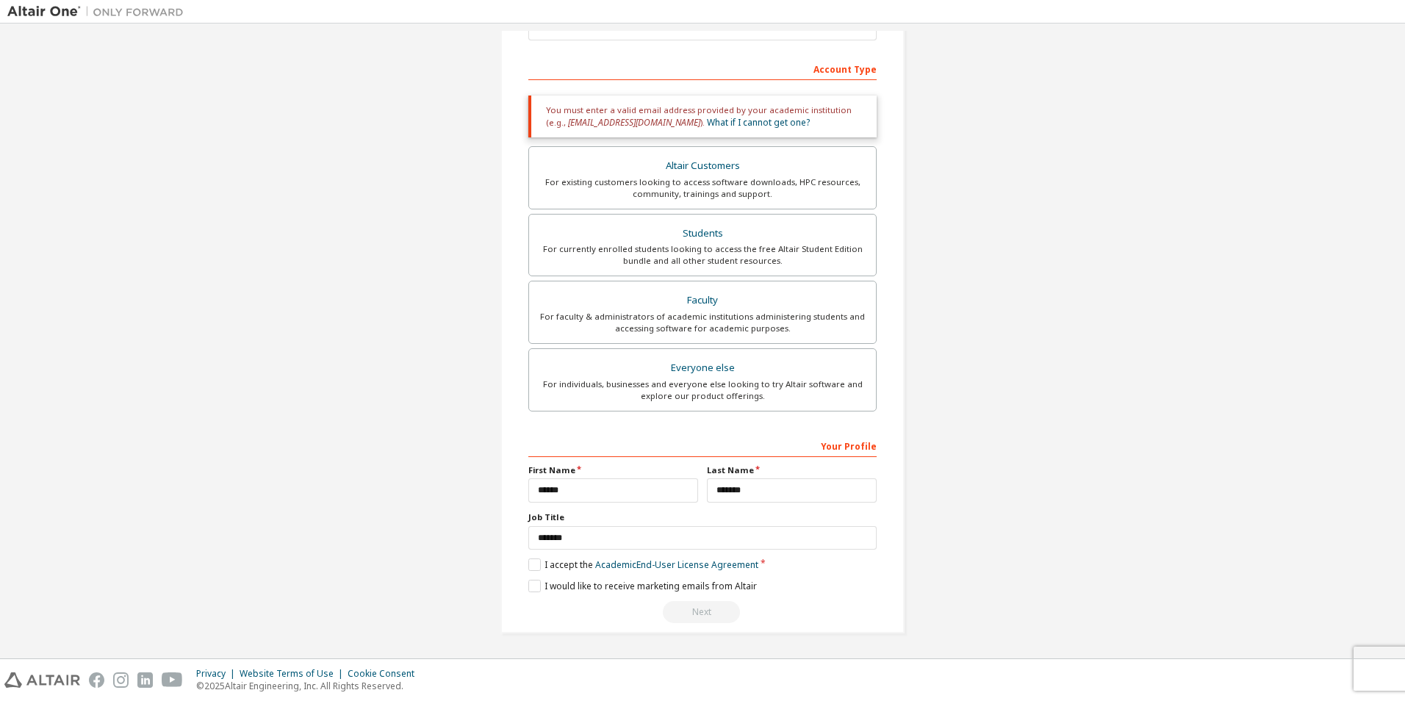
click at [686, 613] on div "Next" at bounding box center [702, 612] width 348 height 22
click at [689, 613] on div "Next" at bounding box center [702, 612] width 348 height 22
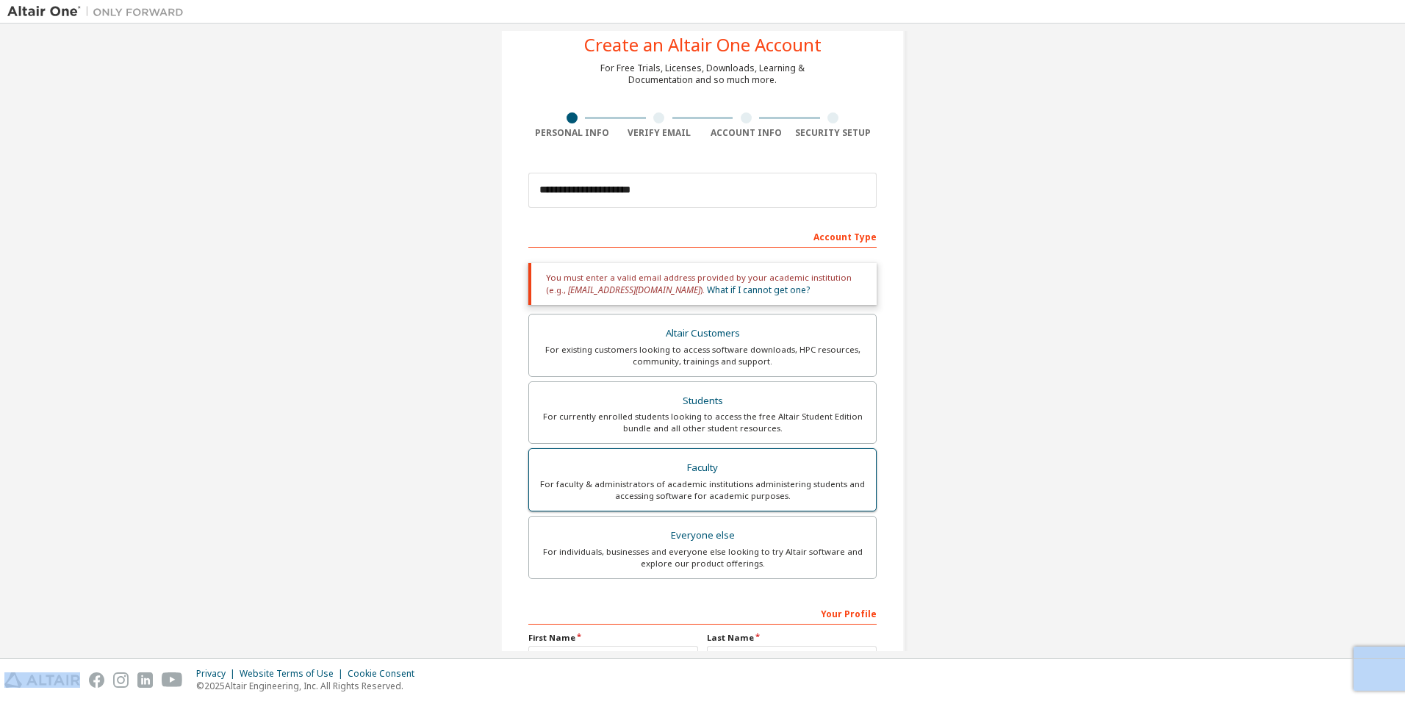
scroll to position [73, 0]
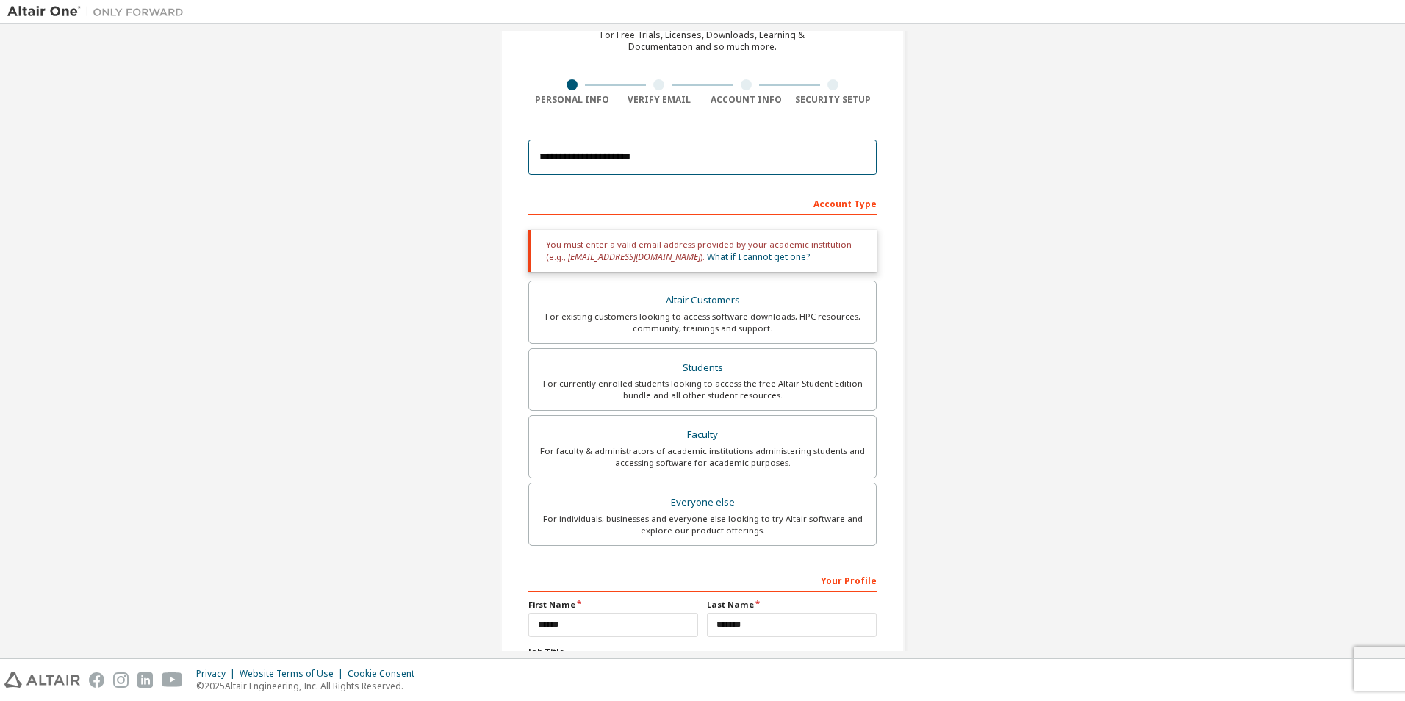
drag, startPoint x: 660, startPoint y: 152, endPoint x: 509, endPoint y: 184, distance: 154.0
click at [509, 184] on div "**********" at bounding box center [702, 371] width 404 height 793
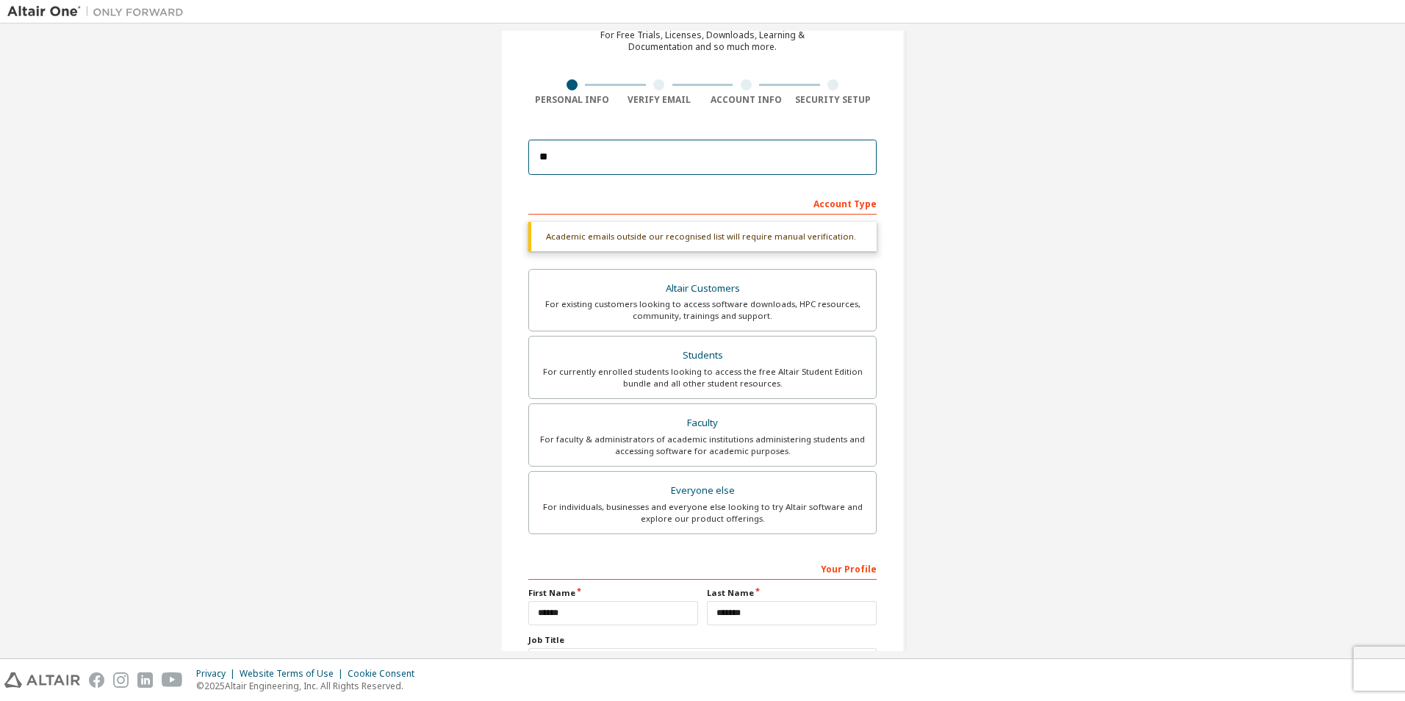
type input "*"
click at [786, 159] on input "**********" at bounding box center [702, 157] width 348 height 35
type input "**********"
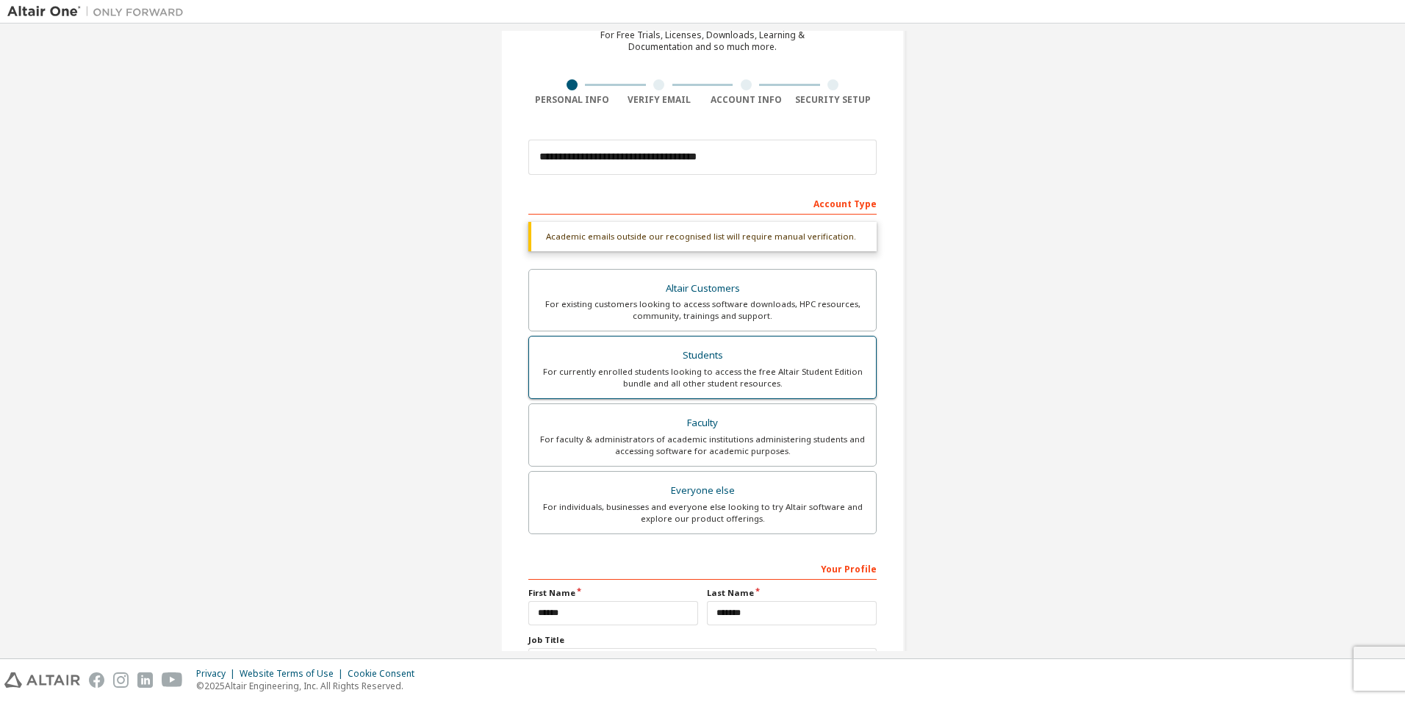
click at [724, 380] on div "For currently enrolled students looking to access the free Altair Student Editi…" at bounding box center [702, 378] width 329 height 24
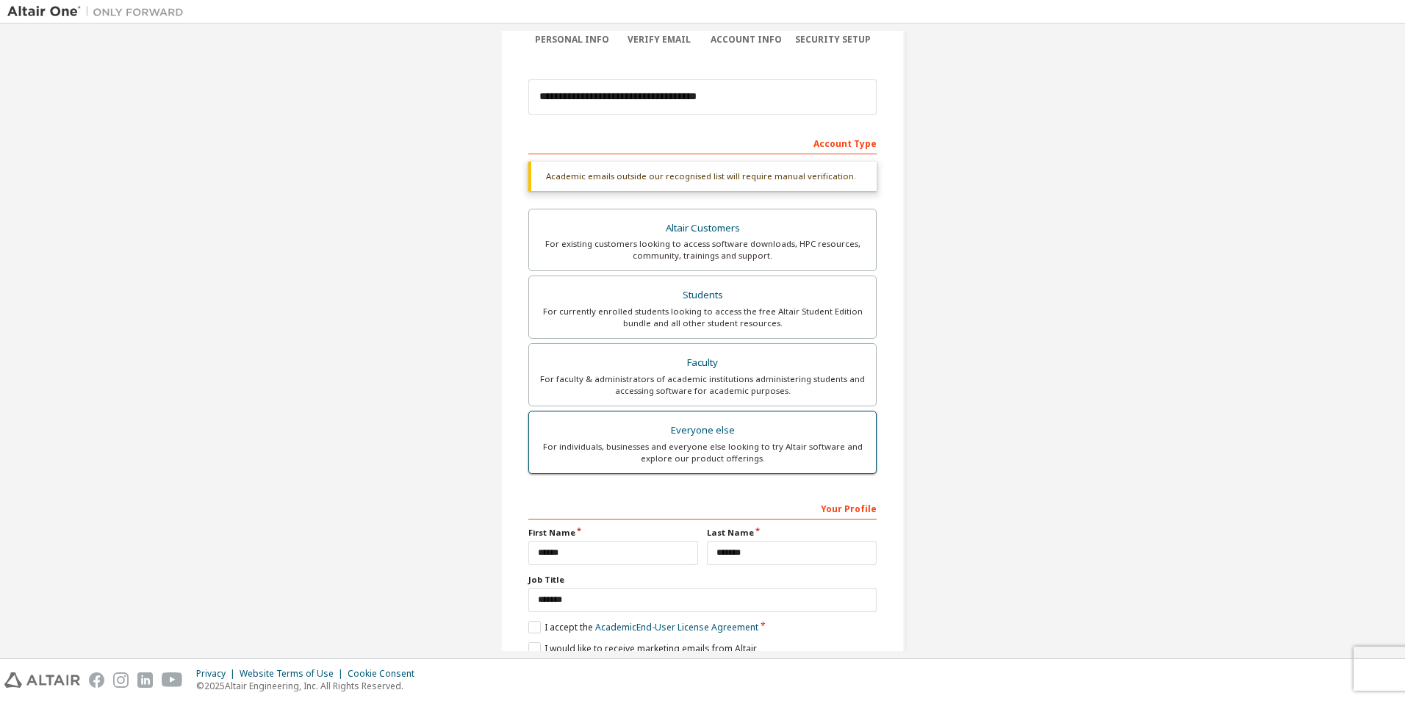
scroll to position [196, 0]
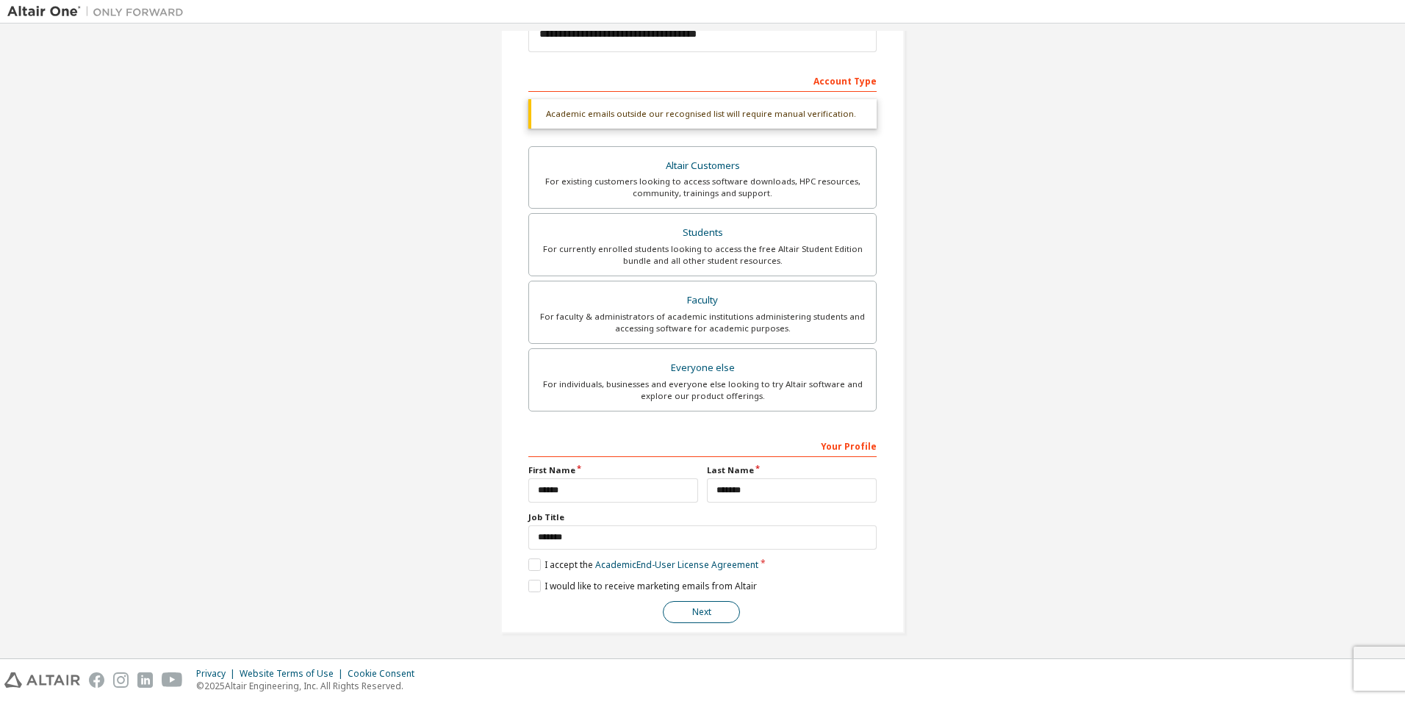
click at [699, 613] on button "Next" at bounding box center [701, 612] width 77 height 22
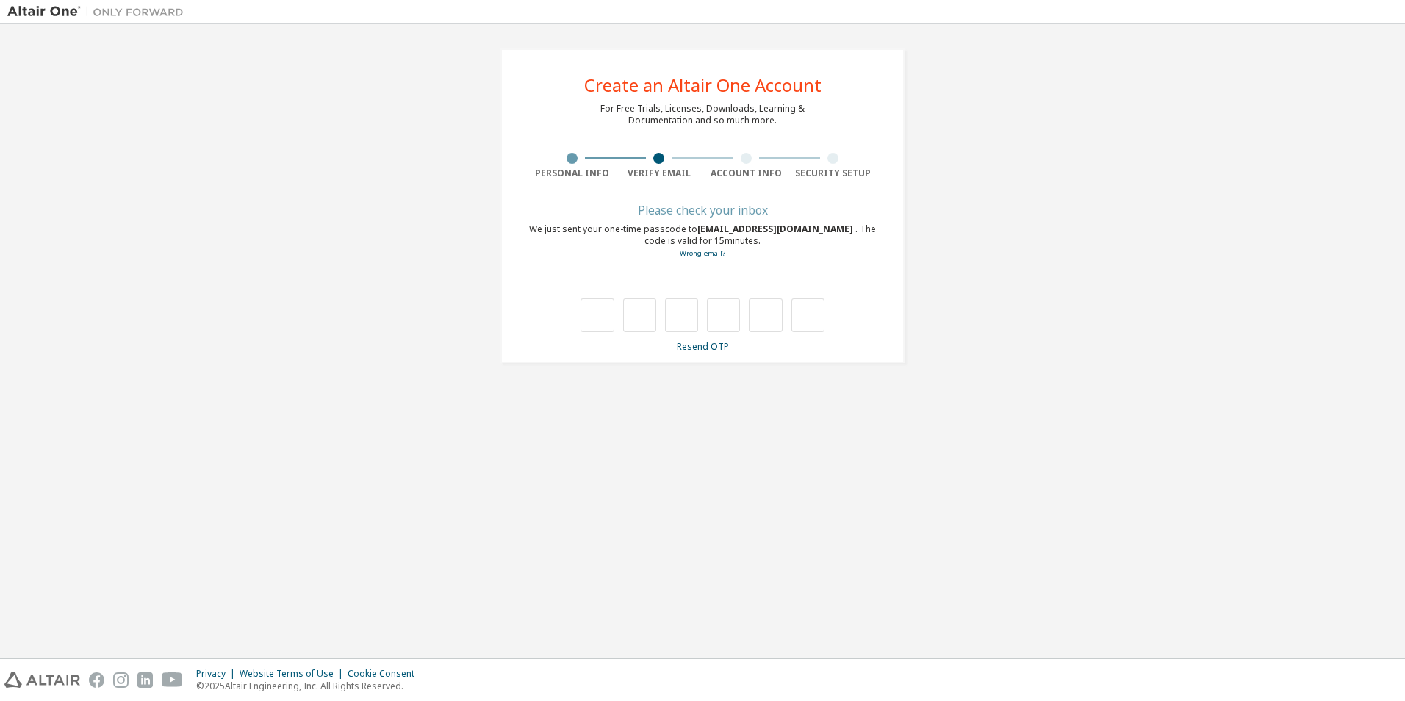
scroll to position [0, 0]
click at [696, 344] on link "Resend OTP" at bounding box center [703, 346] width 52 height 12
click at [704, 251] on link "Wrong email?" at bounding box center [703, 253] width 46 height 10
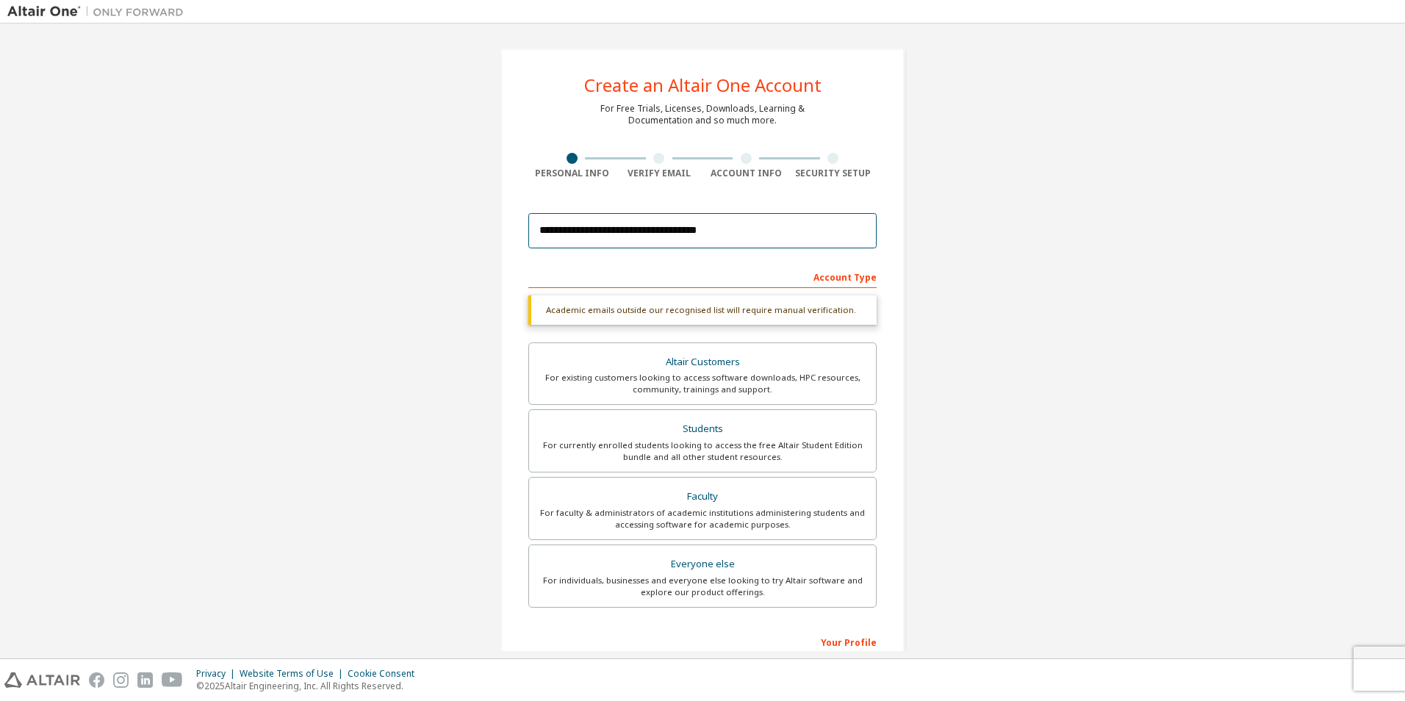
drag, startPoint x: 720, startPoint y: 233, endPoint x: 527, endPoint y: 237, distance: 192.5
click at [528, 237] on input "**********" at bounding box center [702, 230] width 348 height 35
click at [611, 231] on input "*****" at bounding box center [702, 230] width 348 height 35
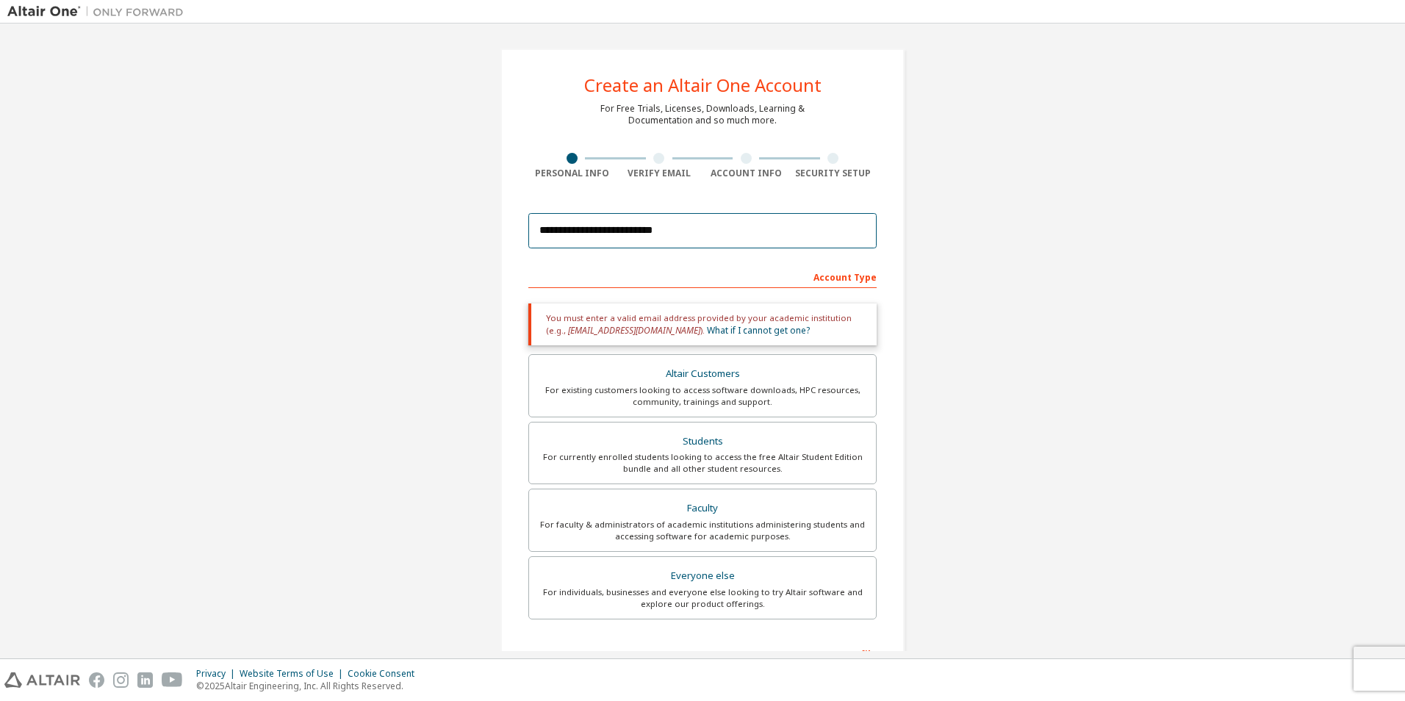
click at [695, 233] on input "**********" at bounding box center [702, 230] width 348 height 35
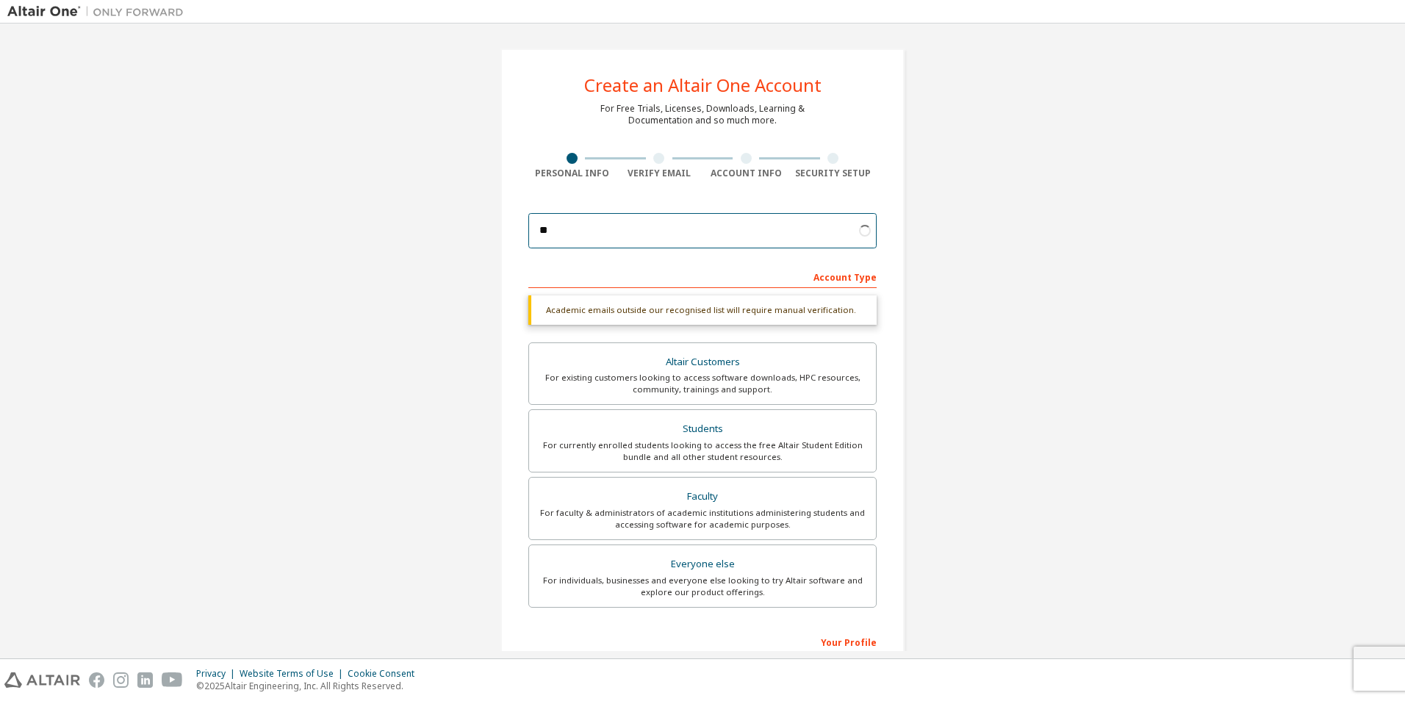
type input "*"
